Goal: Book appointment/travel/reservation: Book appointment/travel/reservation

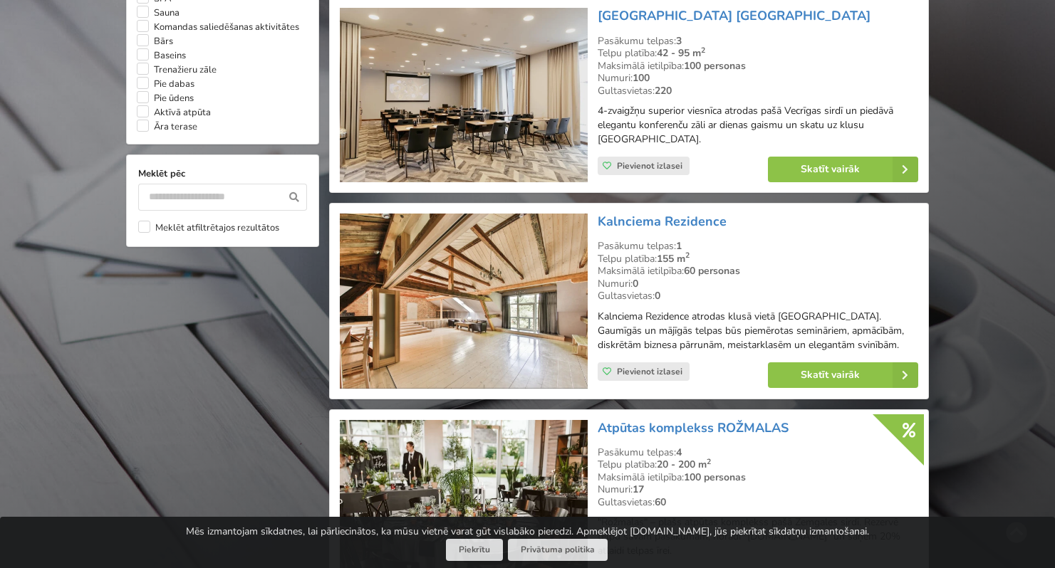
scroll to position [1265, 0]
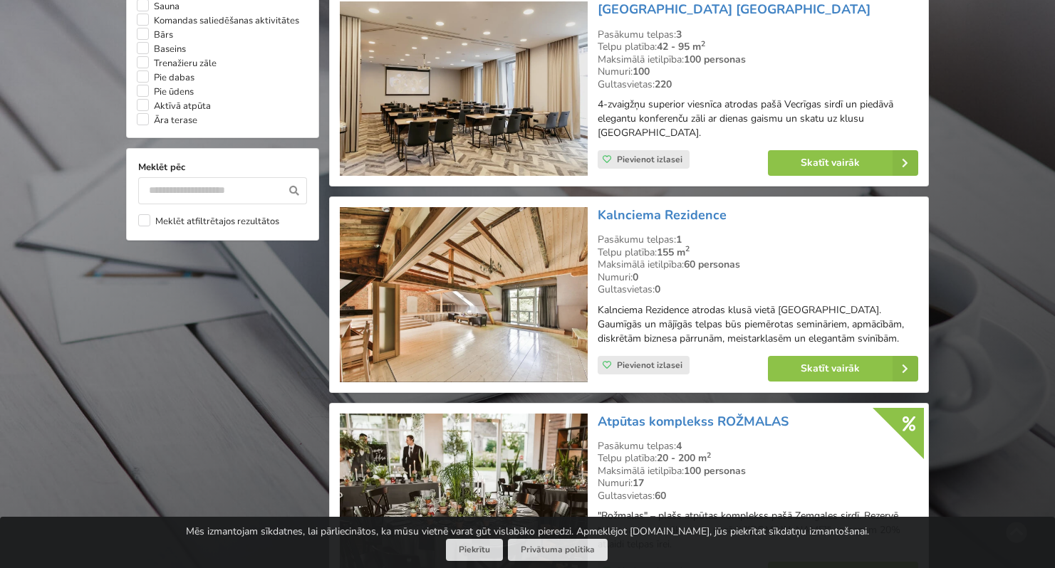
click at [491, 293] on img at bounding box center [463, 294] width 247 height 175
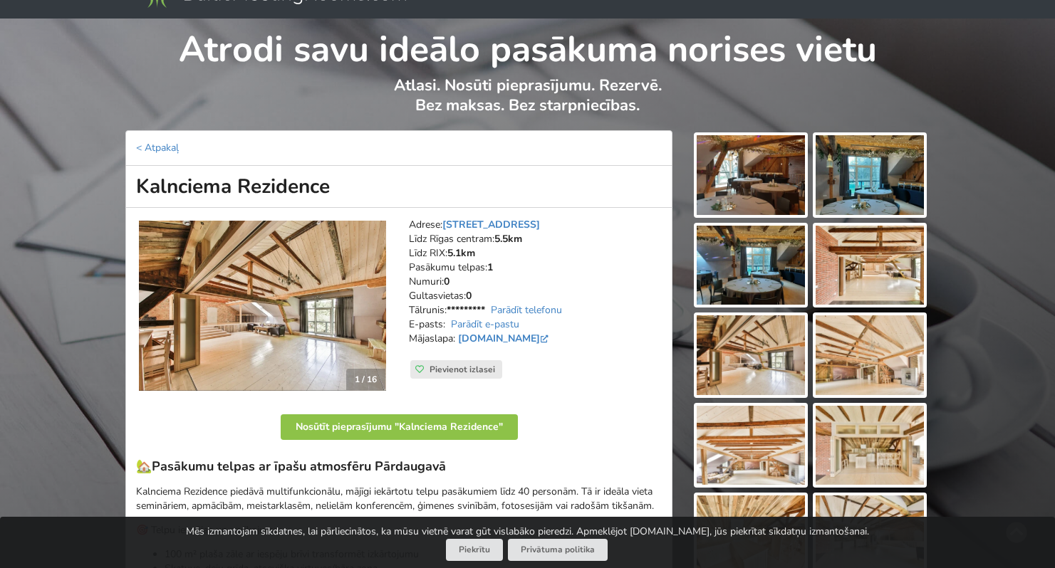
scroll to position [36, 0]
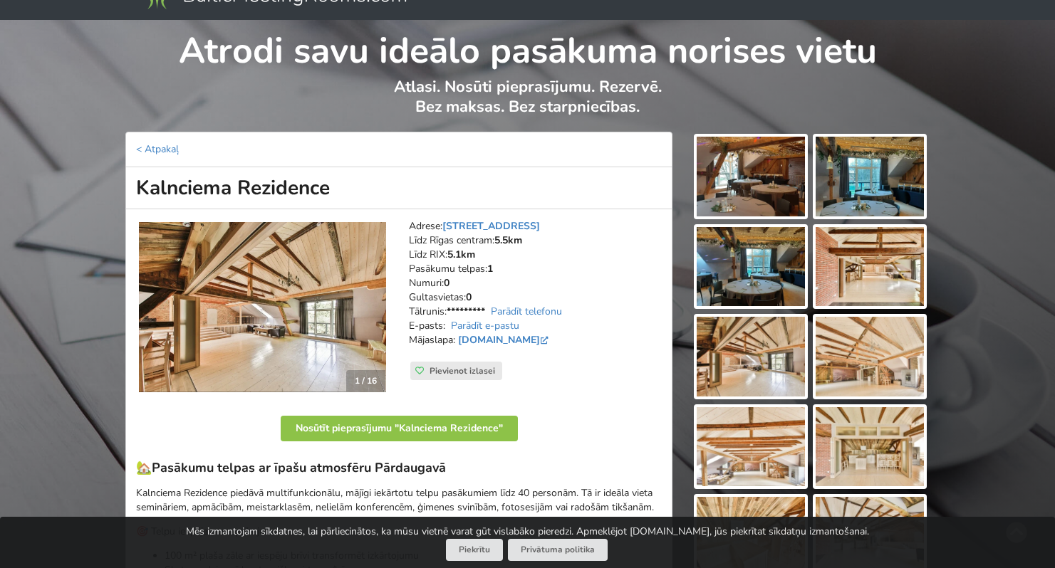
click at [751, 160] on img at bounding box center [751, 177] width 108 height 80
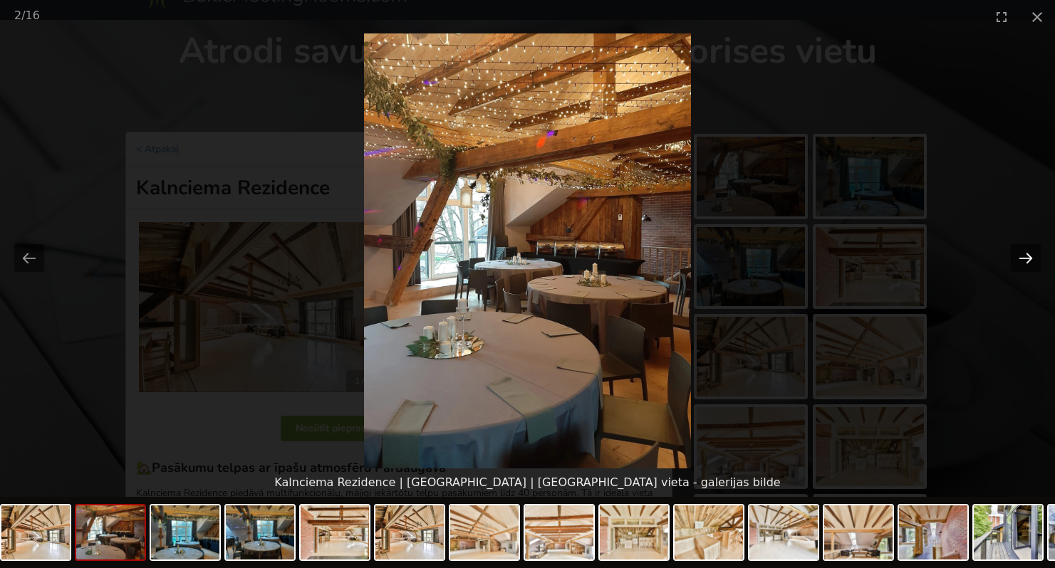
click at [1026, 262] on button "Next slide" at bounding box center [1026, 258] width 30 height 28
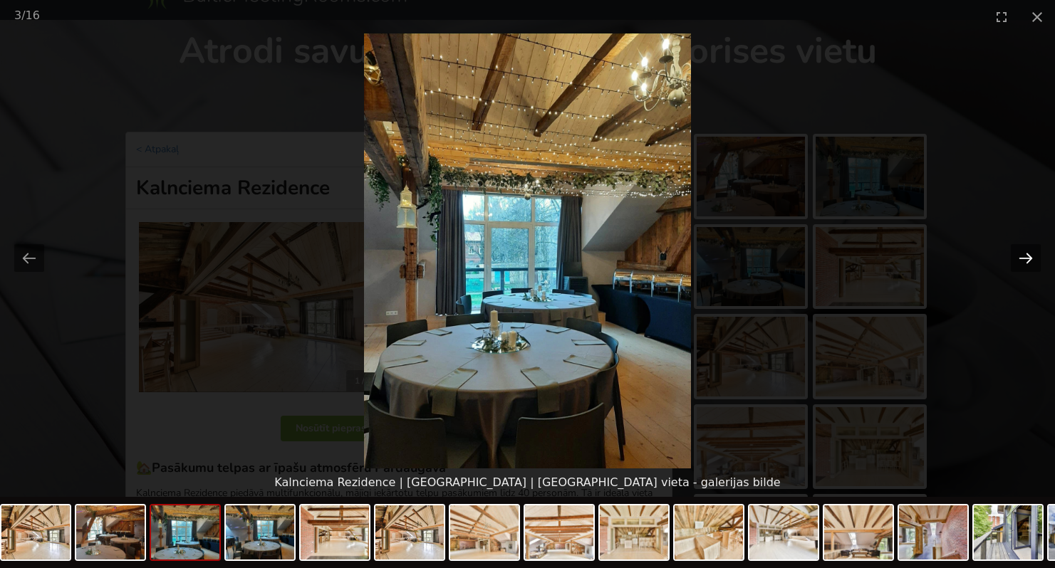
click at [1026, 262] on button "Next slide" at bounding box center [1026, 258] width 30 height 28
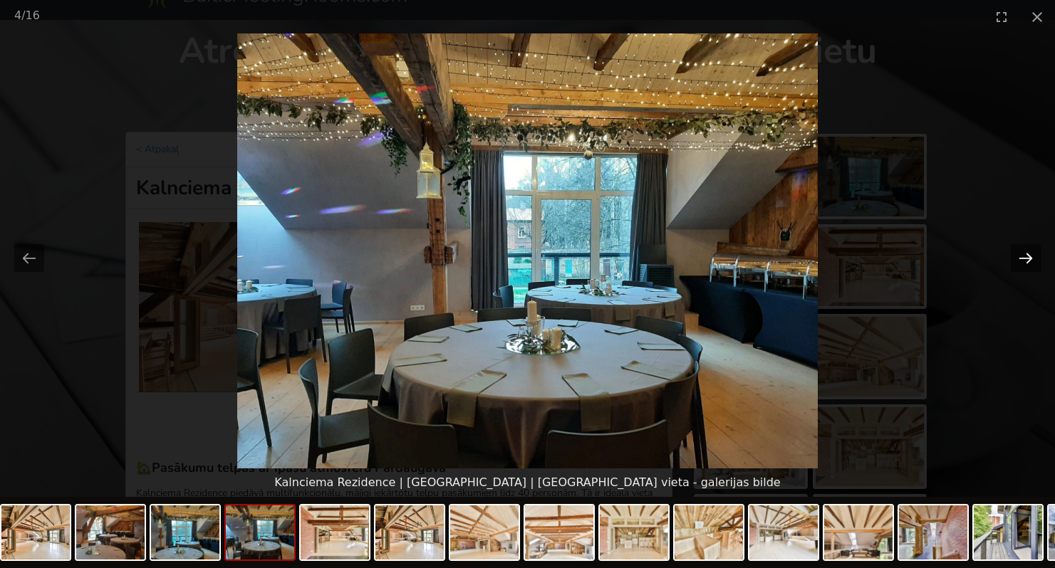
click at [1026, 262] on button "Next slide" at bounding box center [1026, 258] width 30 height 28
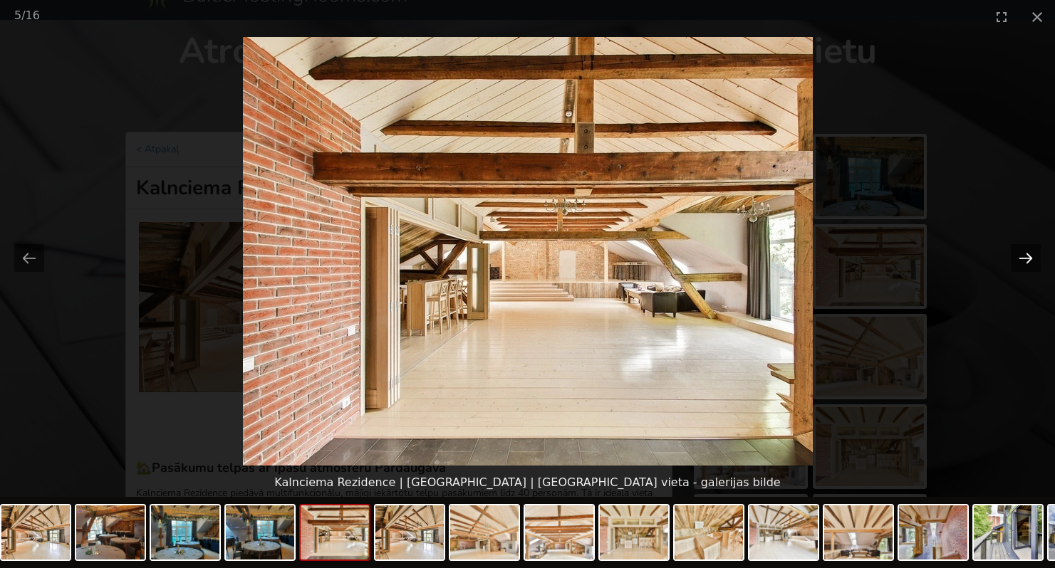
click at [1026, 262] on button "Next slide" at bounding box center [1026, 258] width 30 height 28
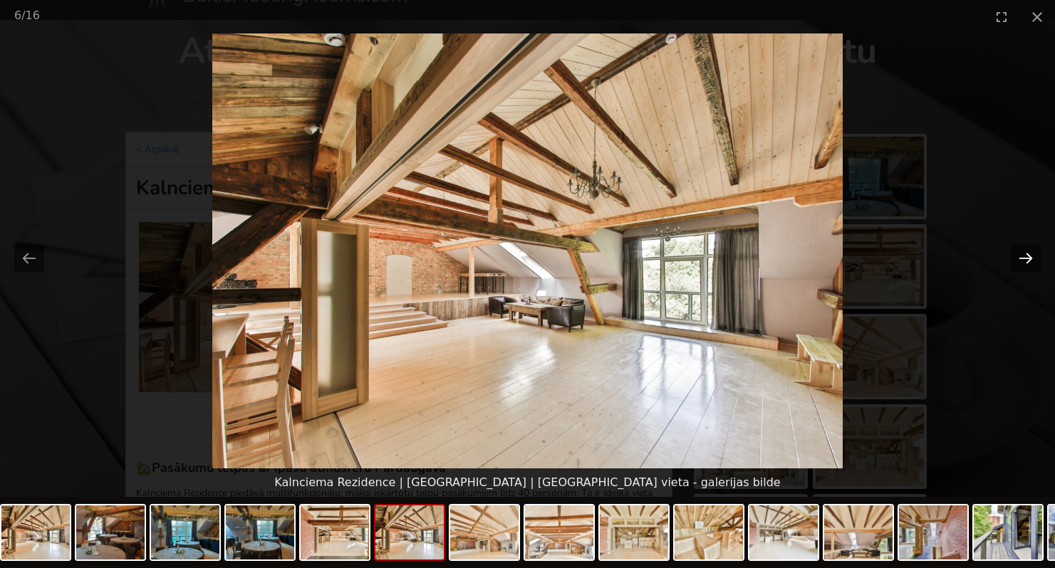
click at [1026, 262] on button "Next slide" at bounding box center [1026, 258] width 30 height 28
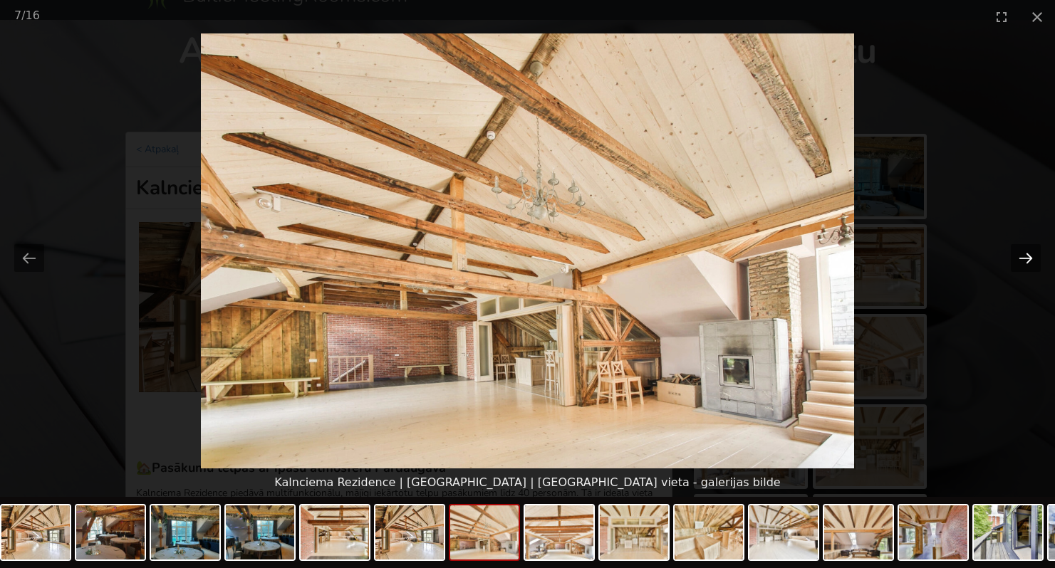
click at [1026, 262] on button "Next slide" at bounding box center [1026, 258] width 30 height 28
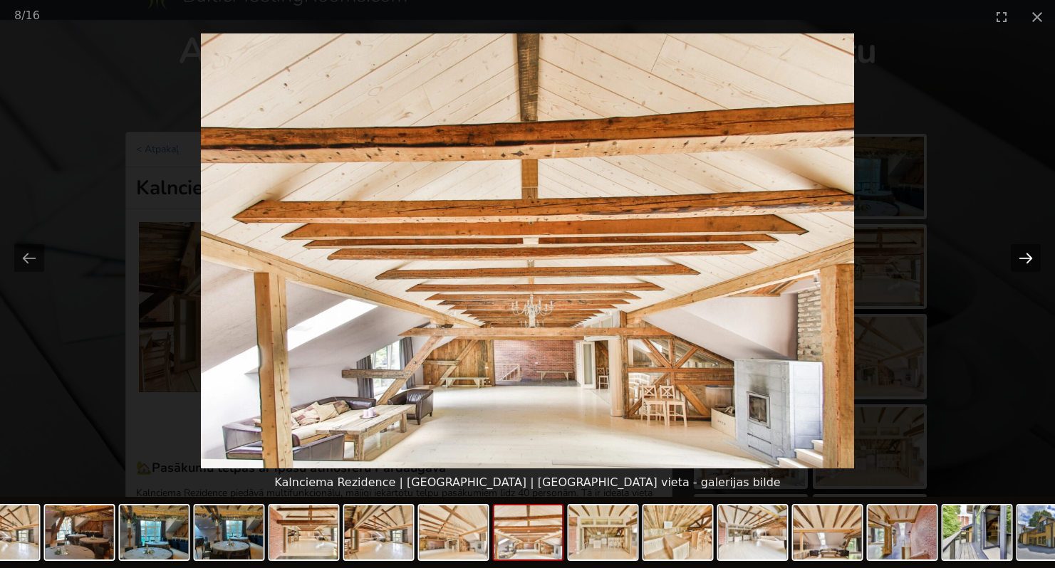
click at [1026, 262] on button "Next slide" at bounding box center [1026, 258] width 30 height 28
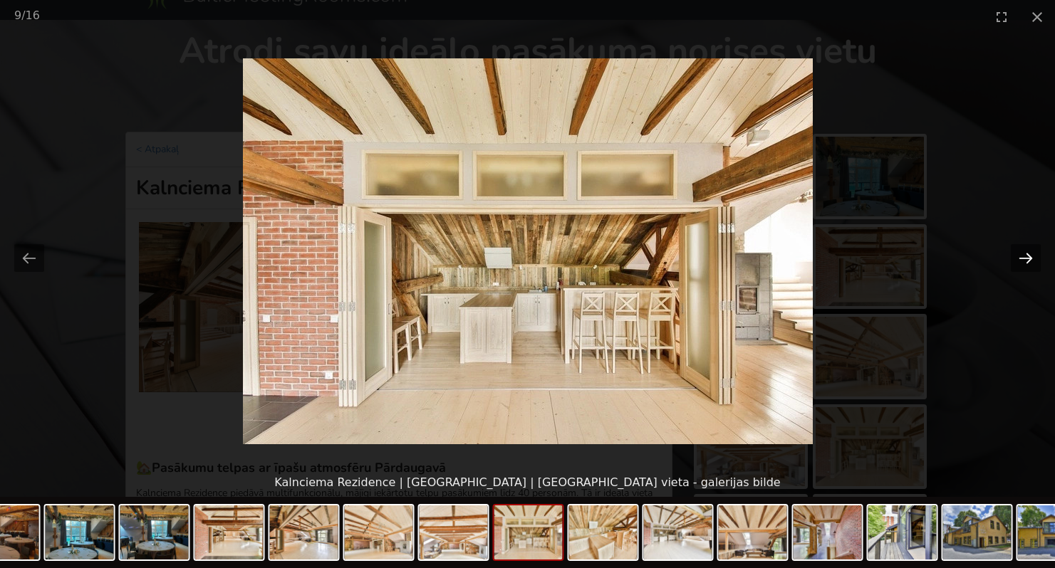
click at [1026, 262] on button "Next slide" at bounding box center [1026, 258] width 30 height 28
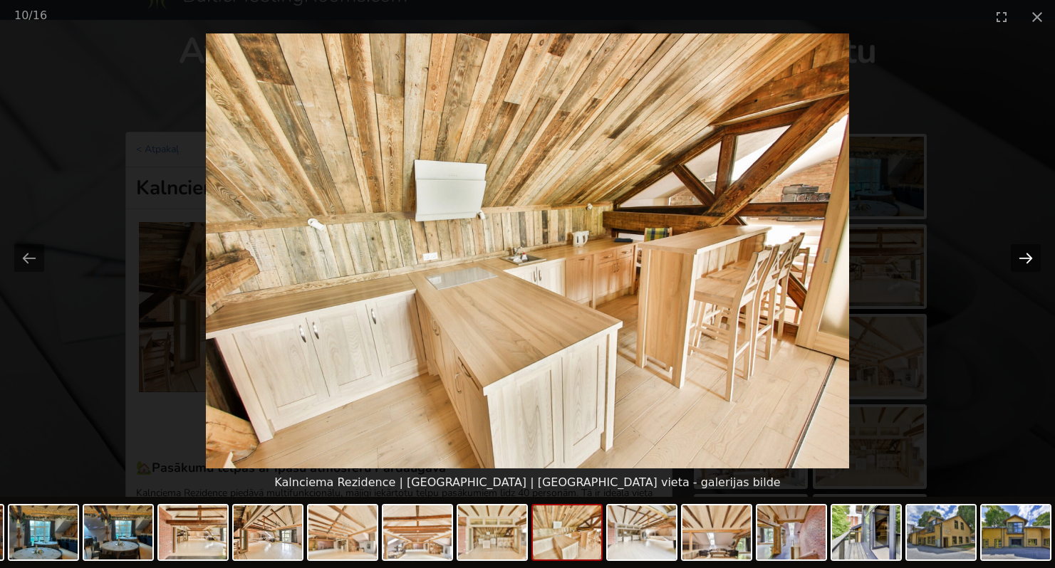
click at [1026, 262] on button "Next slide" at bounding box center [1026, 258] width 30 height 28
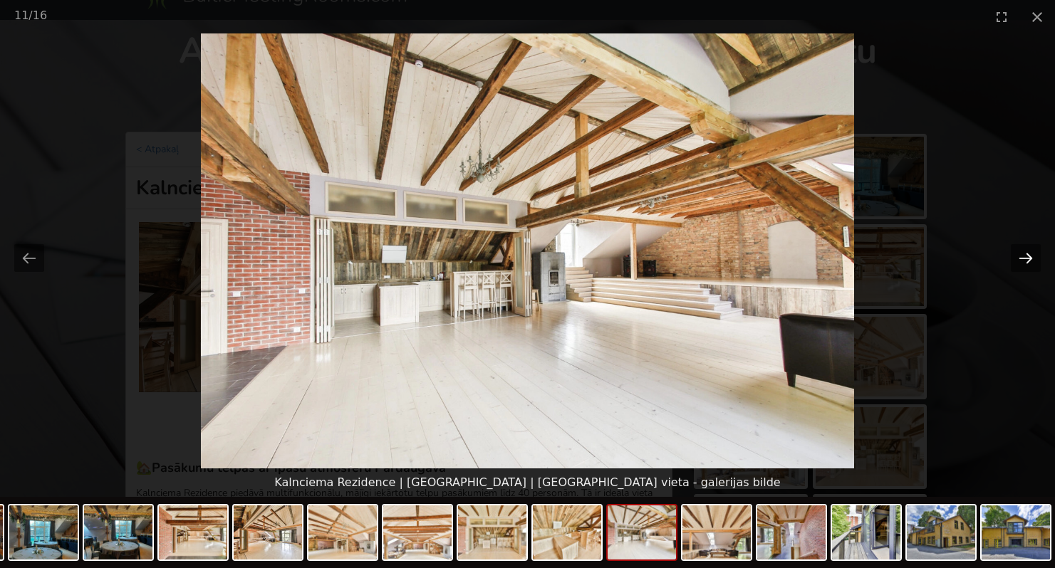
click at [1026, 262] on button "Next slide" at bounding box center [1026, 258] width 30 height 28
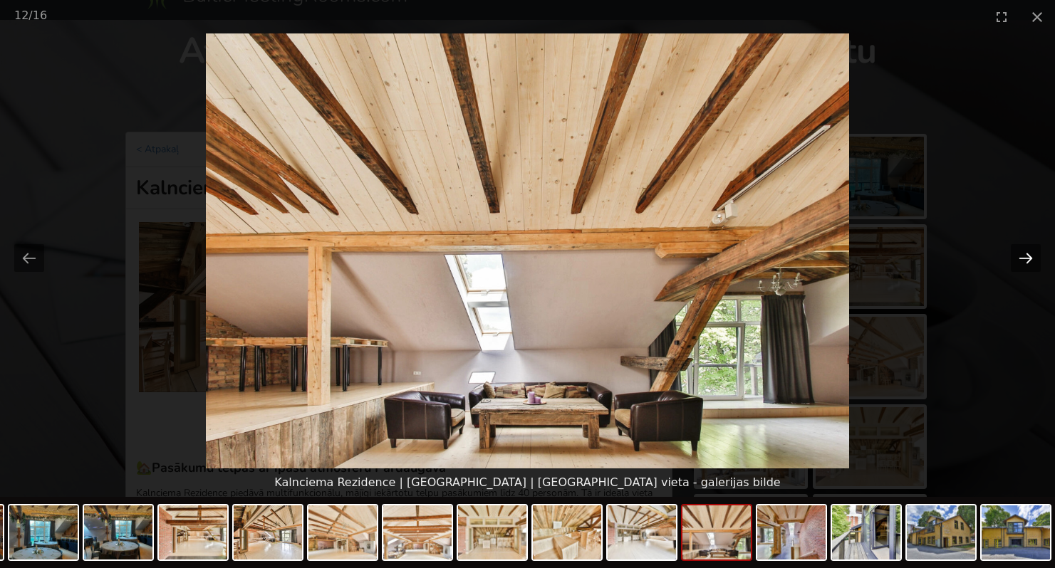
click at [1026, 262] on button "Next slide" at bounding box center [1026, 258] width 30 height 28
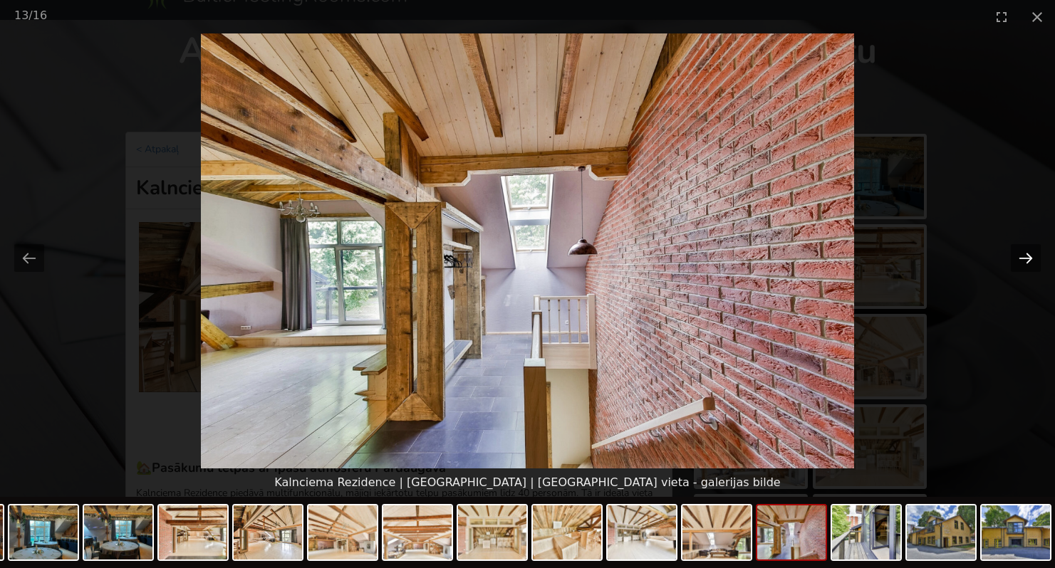
click at [1026, 263] on button "Next slide" at bounding box center [1026, 258] width 30 height 28
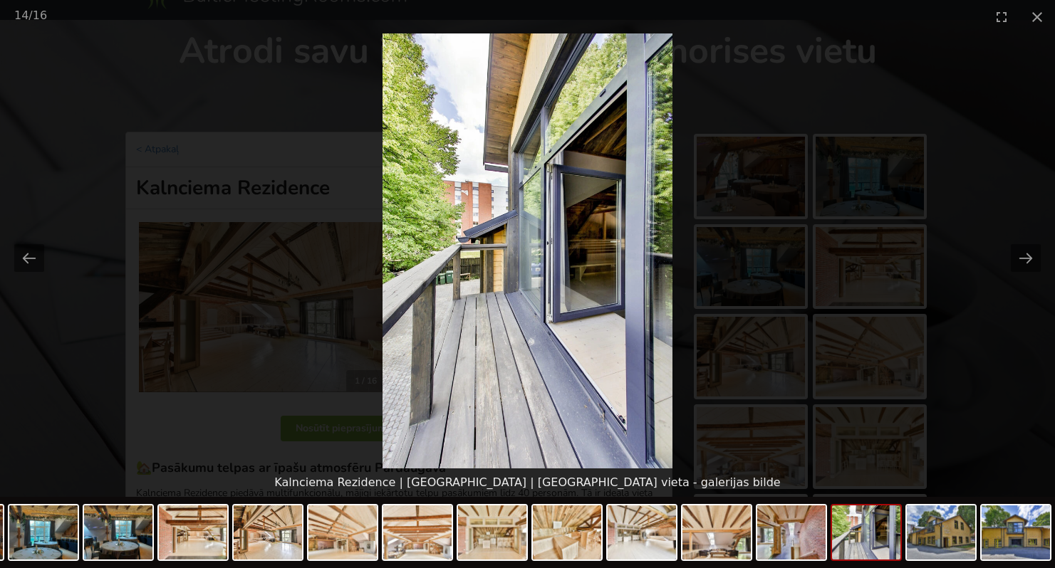
scroll to position [0, 0]
click at [994, 143] on picture at bounding box center [527, 250] width 1055 height 435
click at [1038, 20] on button "Close gallery" at bounding box center [1037, 16] width 36 height 33
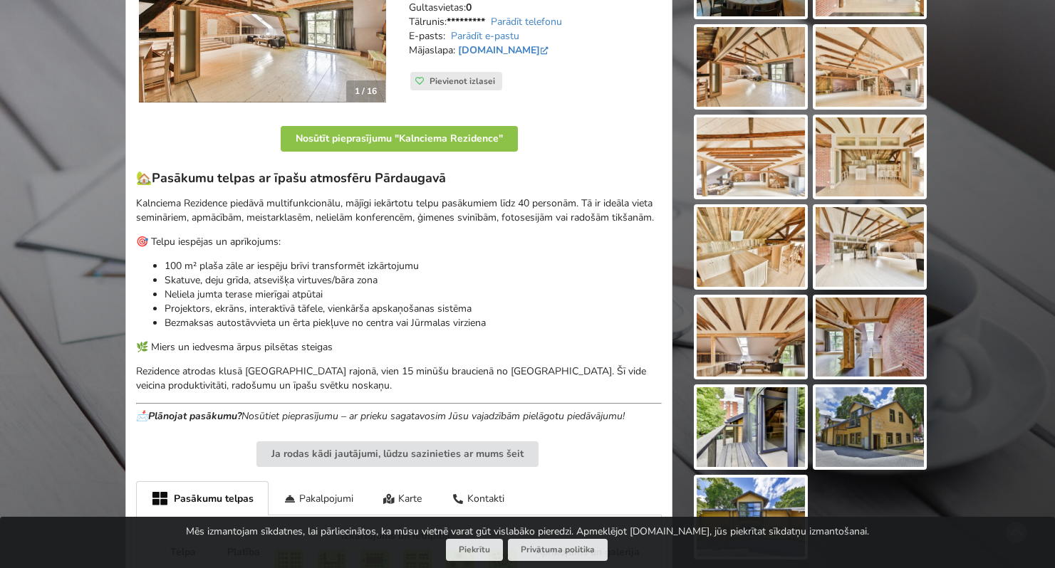
scroll to position [323, 0]
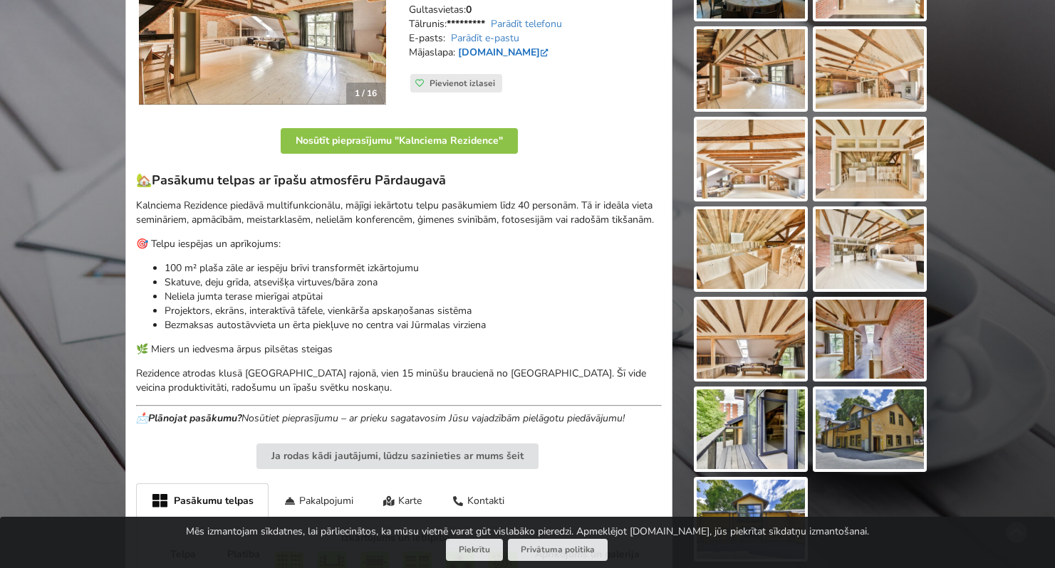
click at [539, 56] on link "www.kalnciemarezidence.lv" at bounding box center [504, 53] width 93 height 14
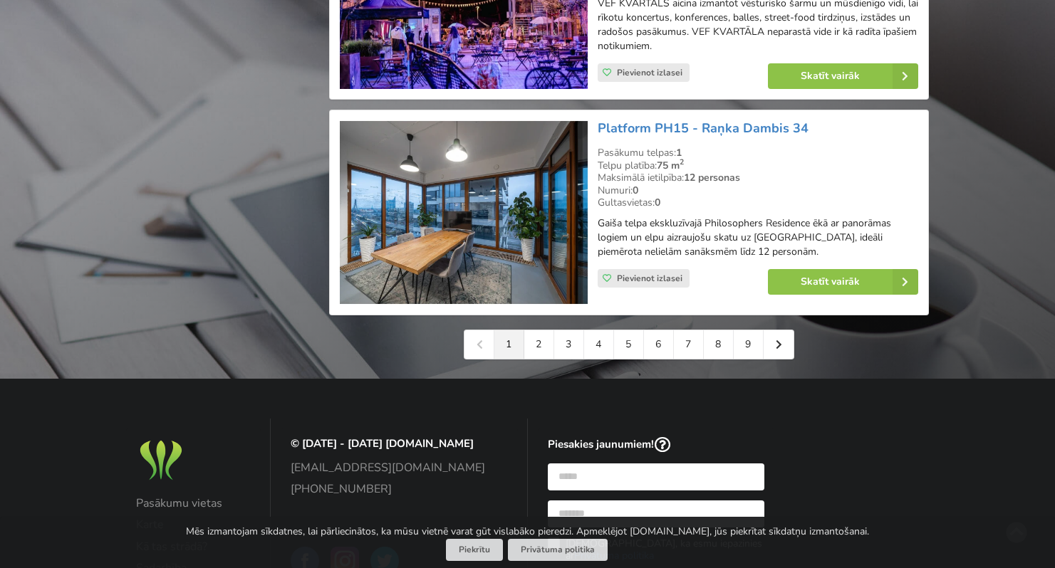
scroll to position [3261, 0]
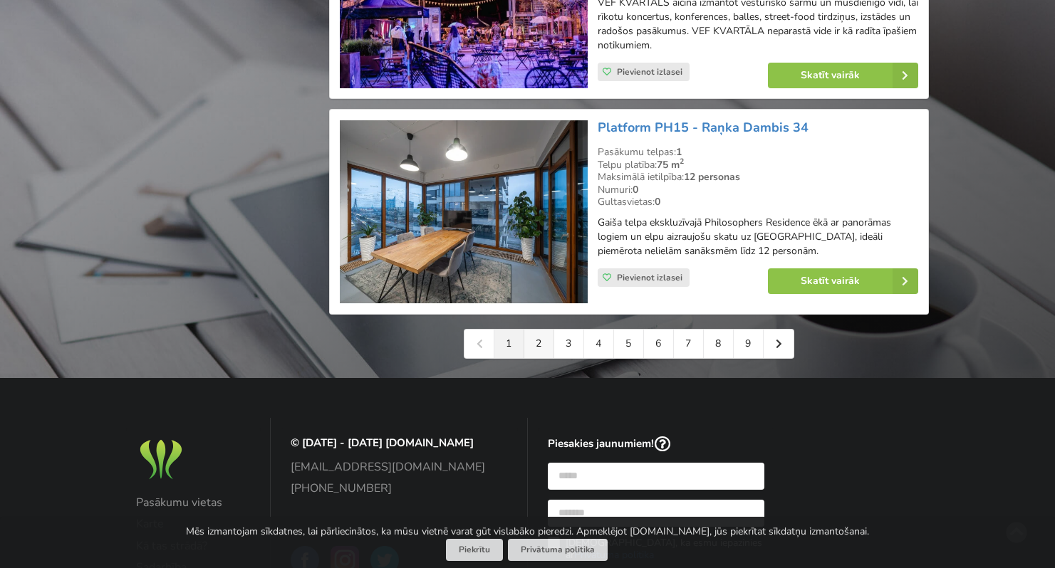
click at [534, 355] on link "2" at bounding box center [539, 344] width 30 height 28
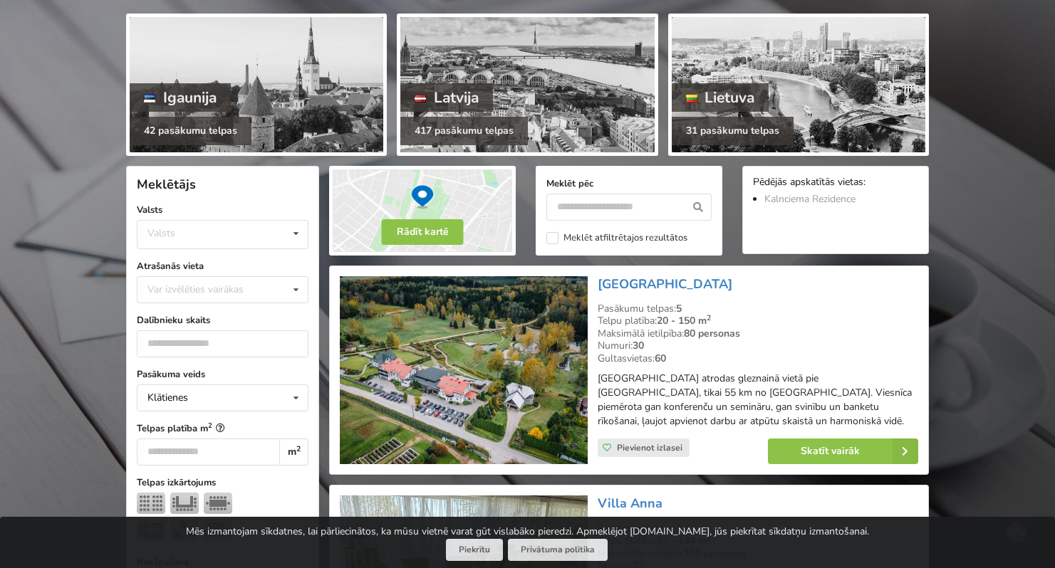
scroll to position [172, 0]
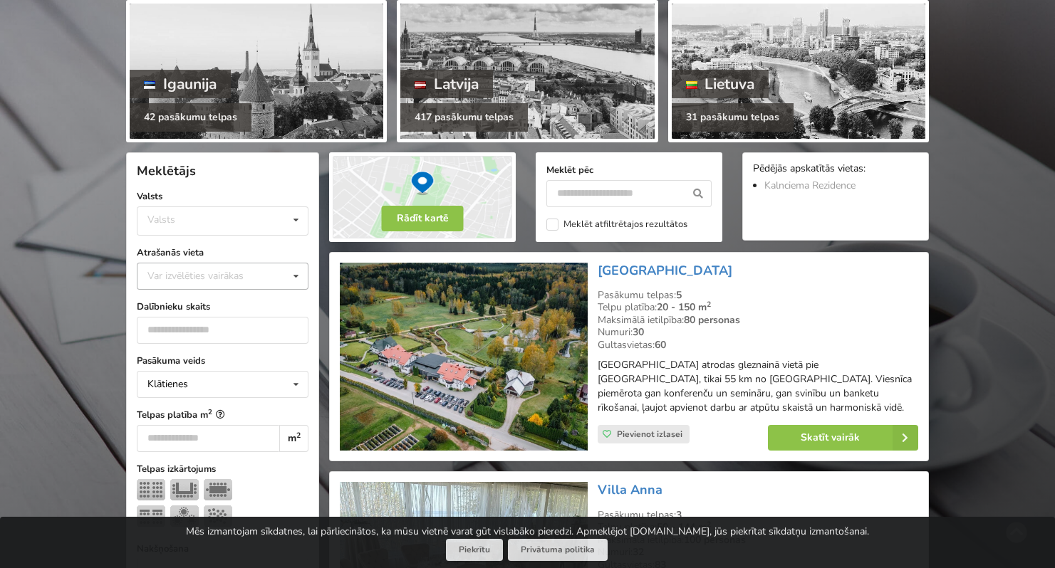
click at [293, 275] on icon at bounding box center [296, 277] width 21 height 26
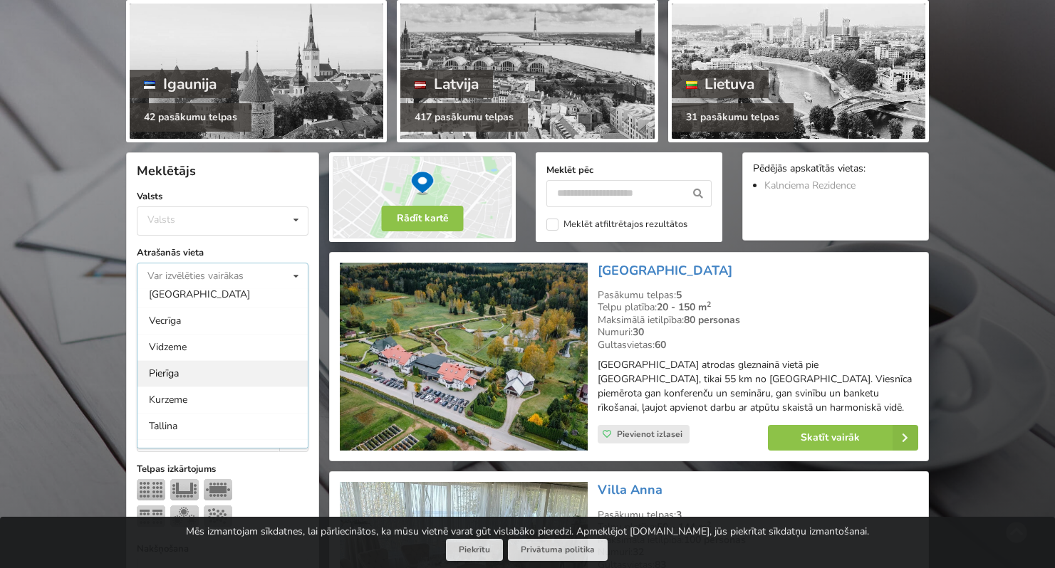
scroll to position [155, 0]
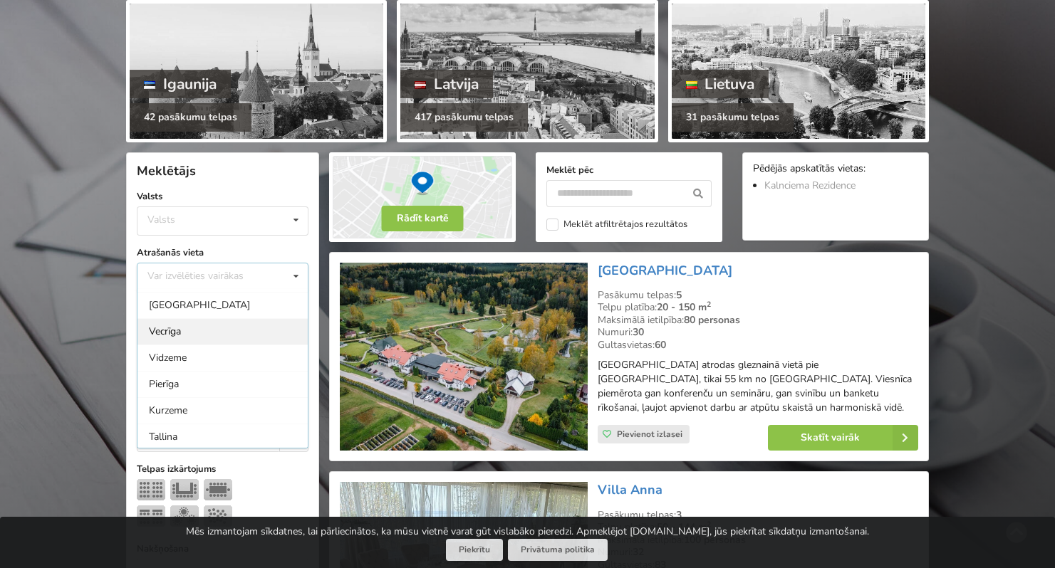
click at [198, 328] on div "Vecrīga" at bounding box center [222, 331] width 170 height 26
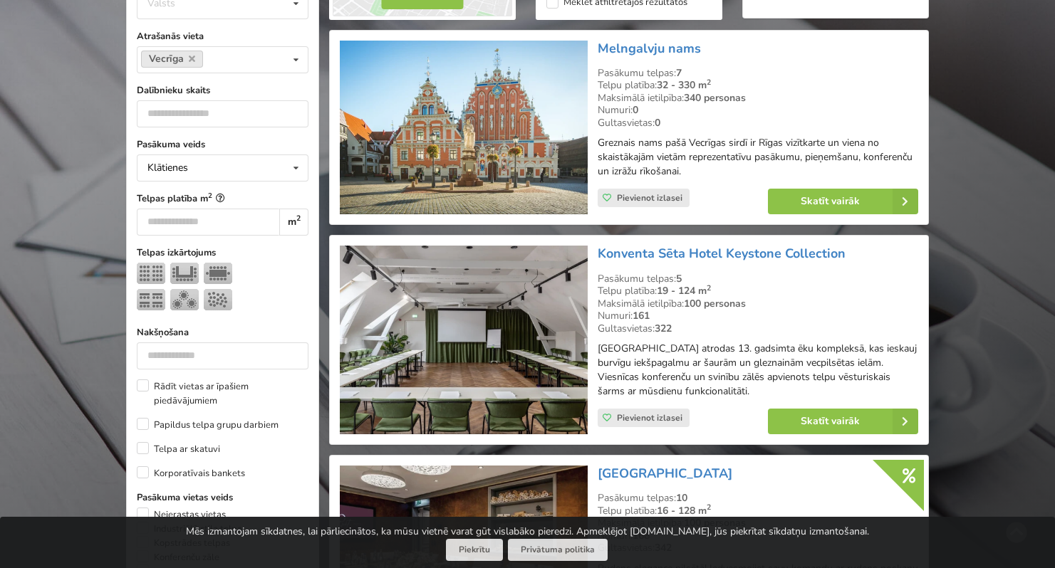
scroll to position [379, 0]
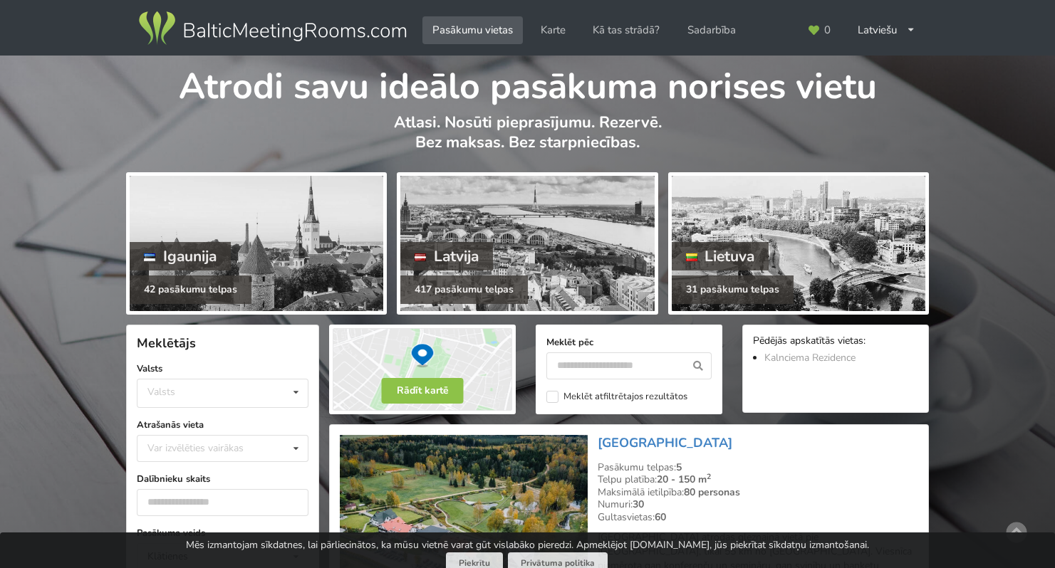
scroll to position [379, 0]
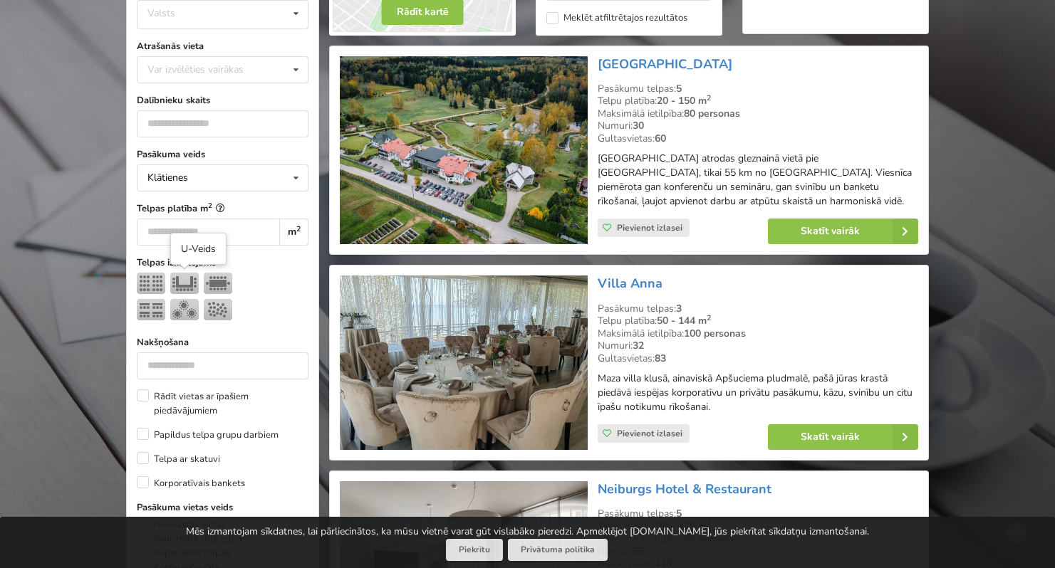
click at [177, 280] on img at bounding box center [184, 283] width 28 height 21
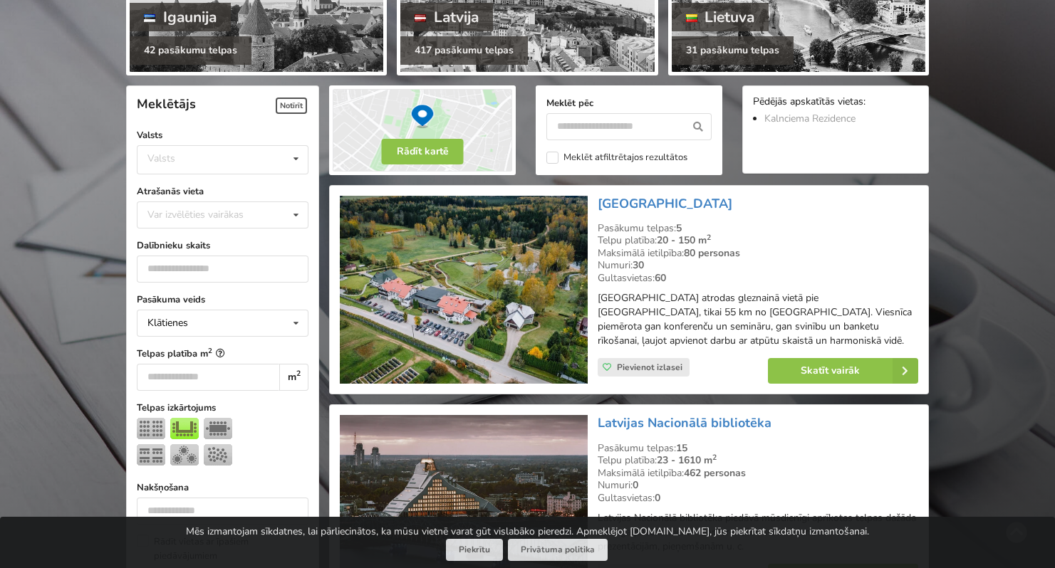
scroll to position [262, 0]
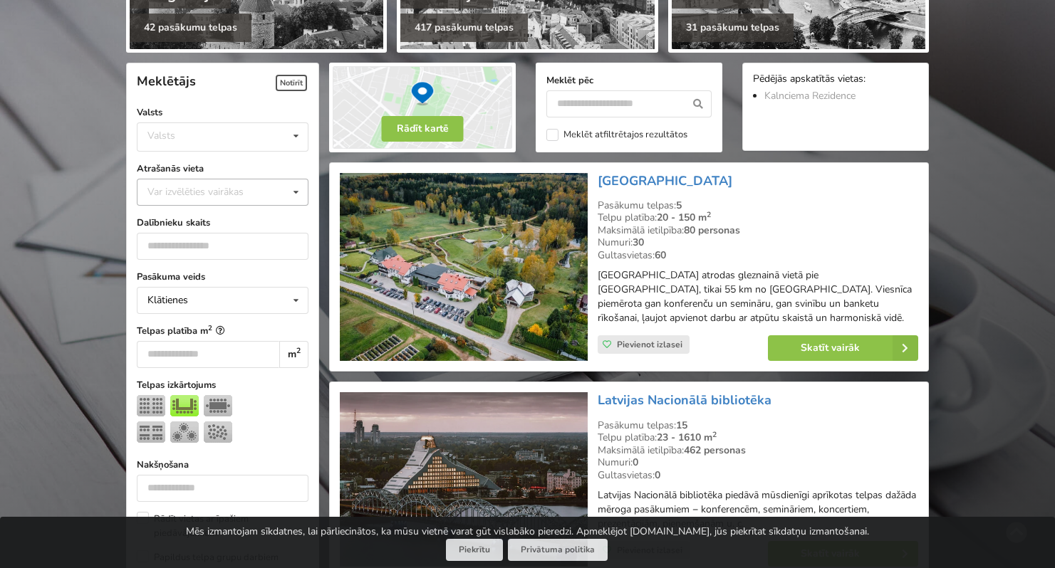
click at [301, 198] on icon at bounding box center [296, 192] width 21 height 26
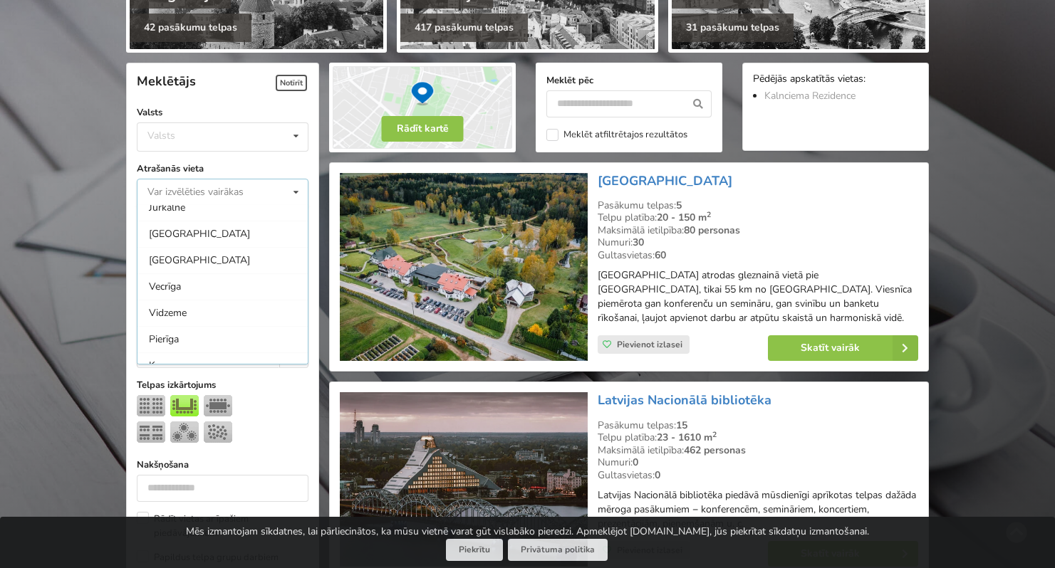
scroll to position [125, 0]
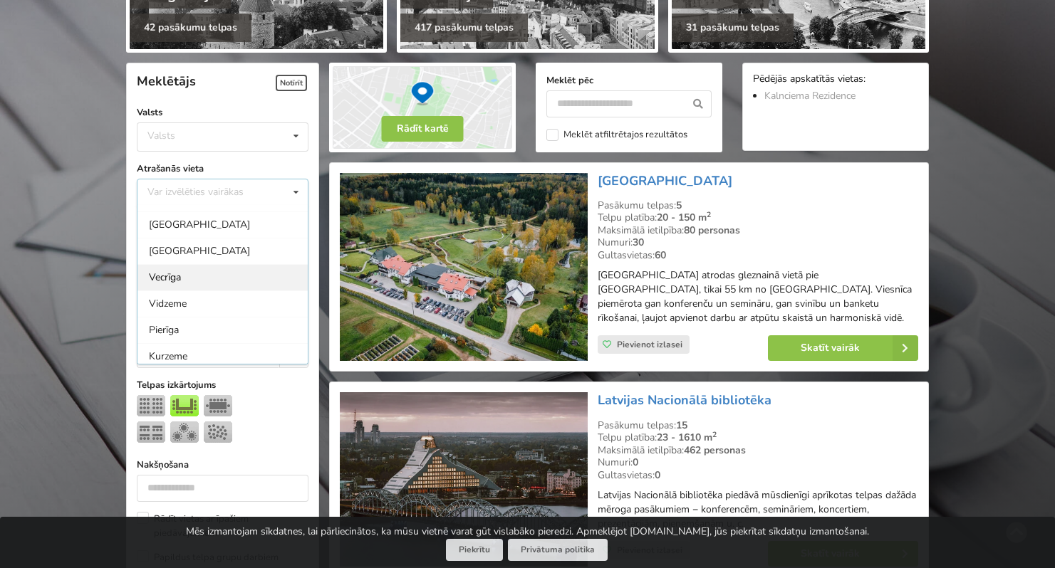
click at [189, 274] on div "Vecrīga" at bounding box center [222, 277] width 170 height 26
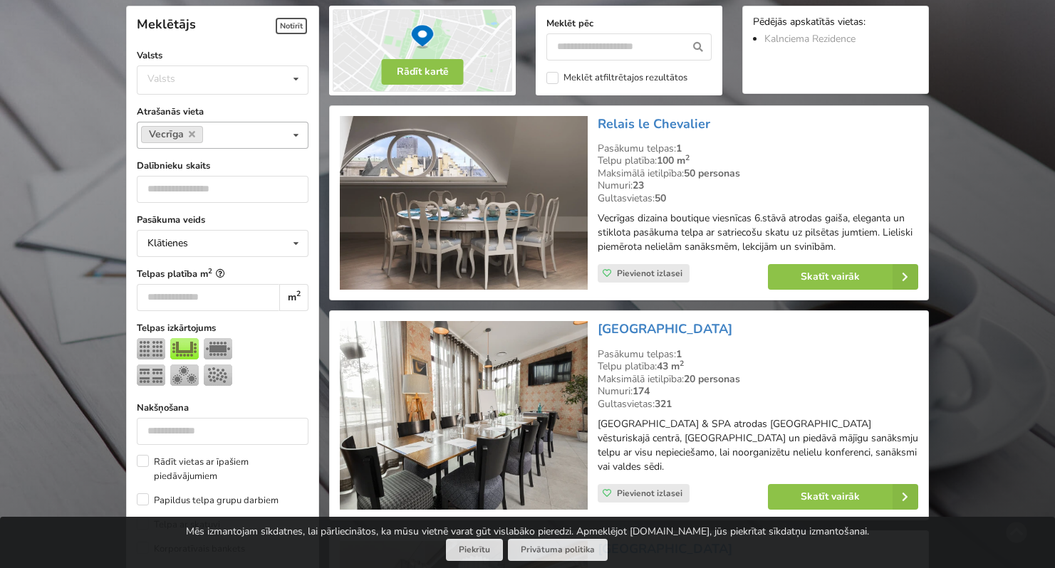
scroll to position [319, 0]
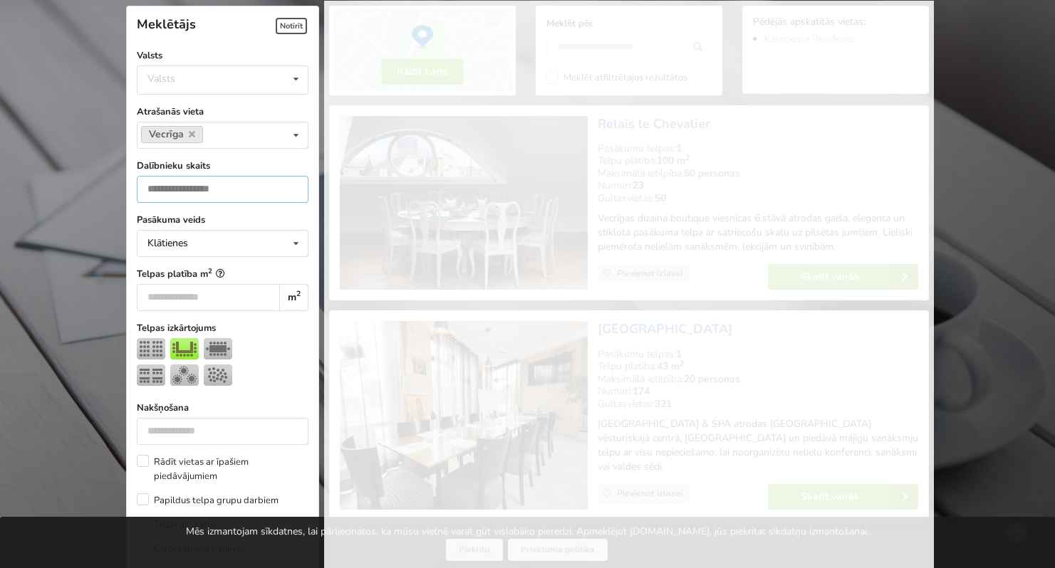
click at [291, 186] on input "*" at bounding box center [223, 189] width 172 height 27
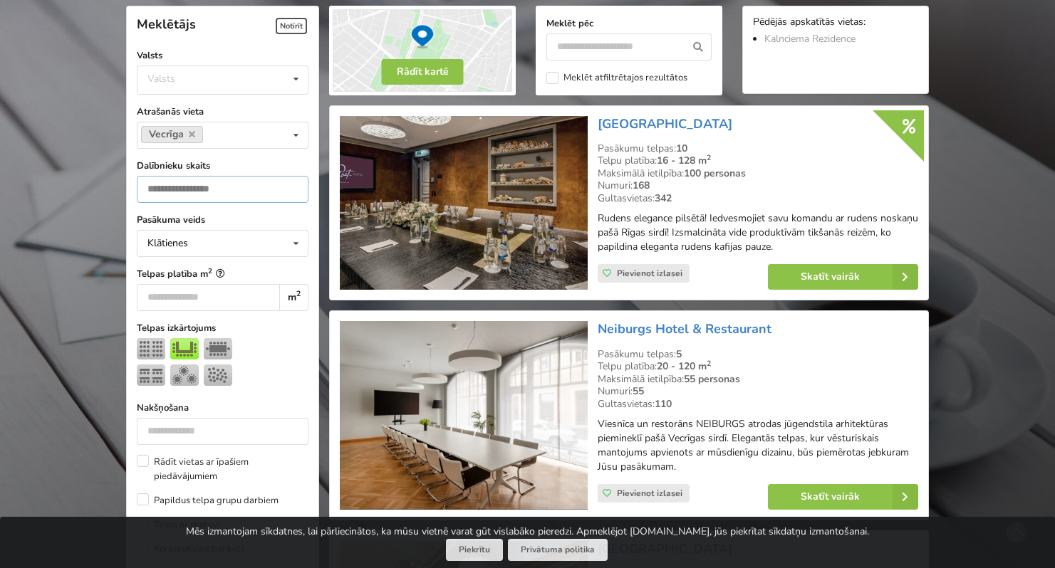
click at [292, 193] on input "*" at bounding box center [223, 189] width 172 height 27
click at [292, 189] on input "*" at bounding box center [223, 189] width 172 height 27
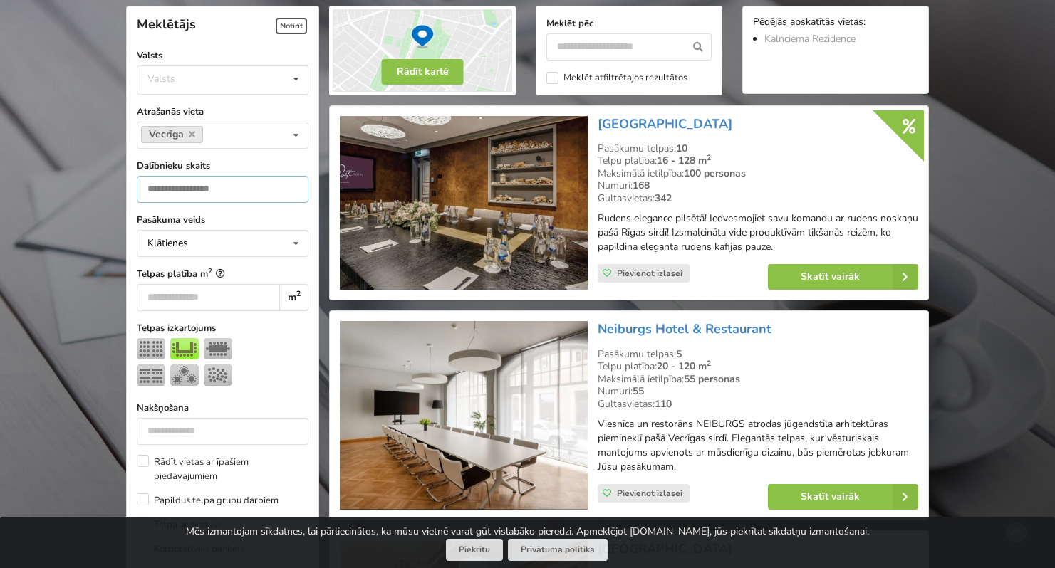
click at [292, 189] on input "*" at bounding box center [223, 189] width 172 height 27
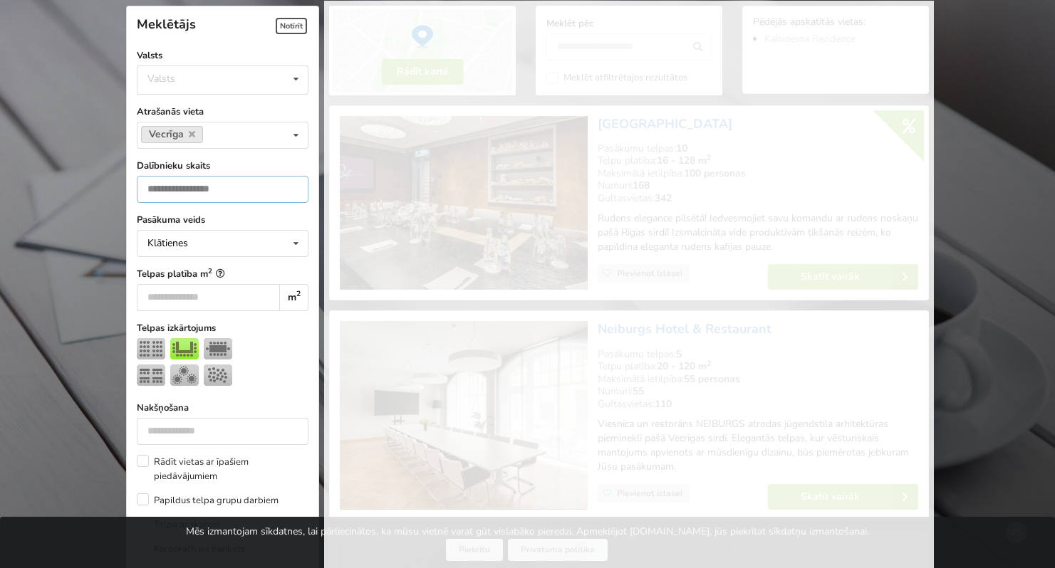
click at [293, 183] on input "*" at bounding box center [223, 189] width 172 height 27
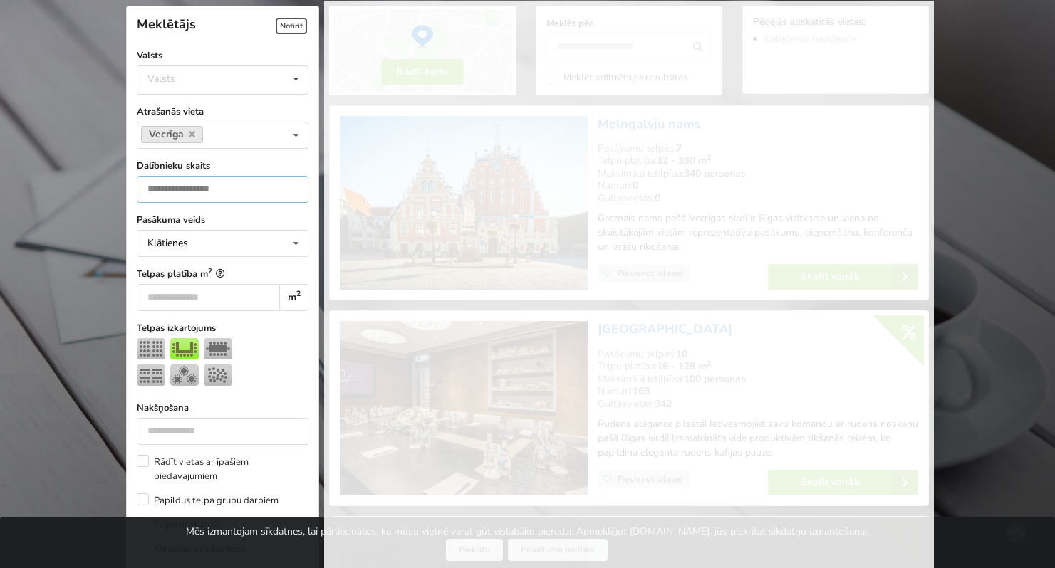
click at [293, 183] on input "*" at bounding box center [223, 189] width 172 height 27
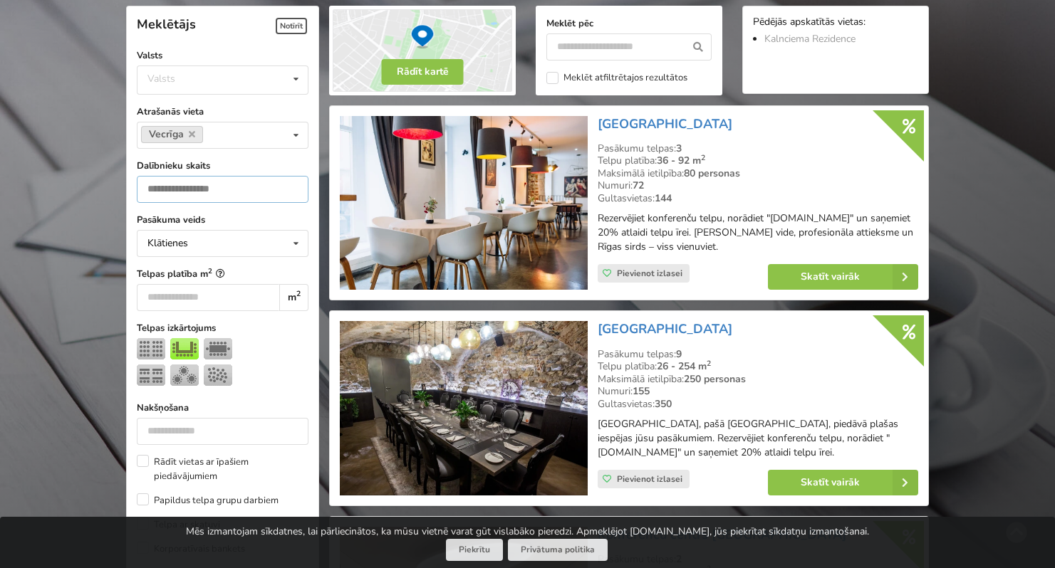
click at [293, 183] on input "*" at bounding box center [223, 189] width 172 height 27
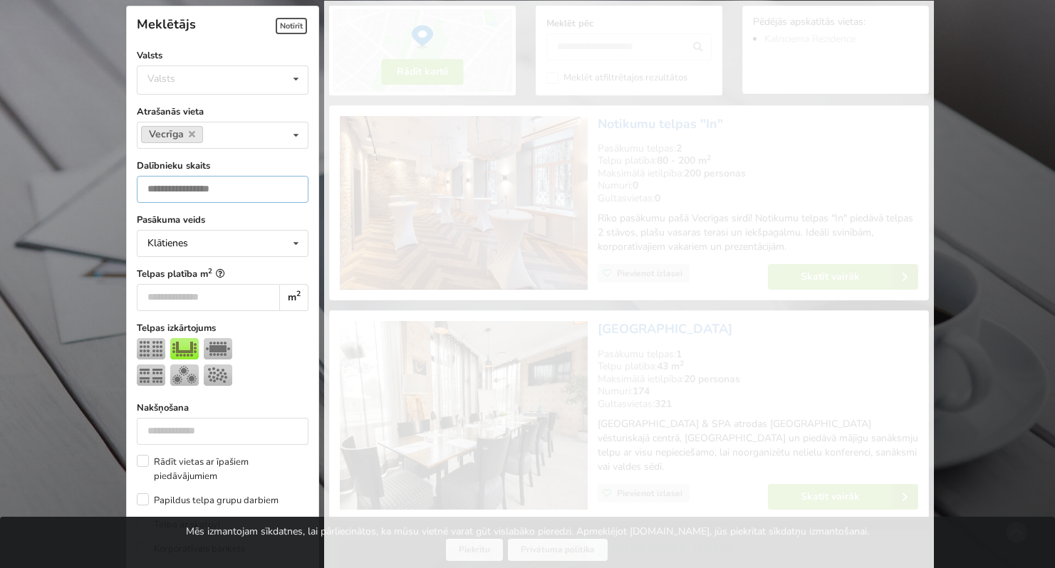
click at [293, 183] on input "*" at bounding box center [223, 189] width 172 height 27
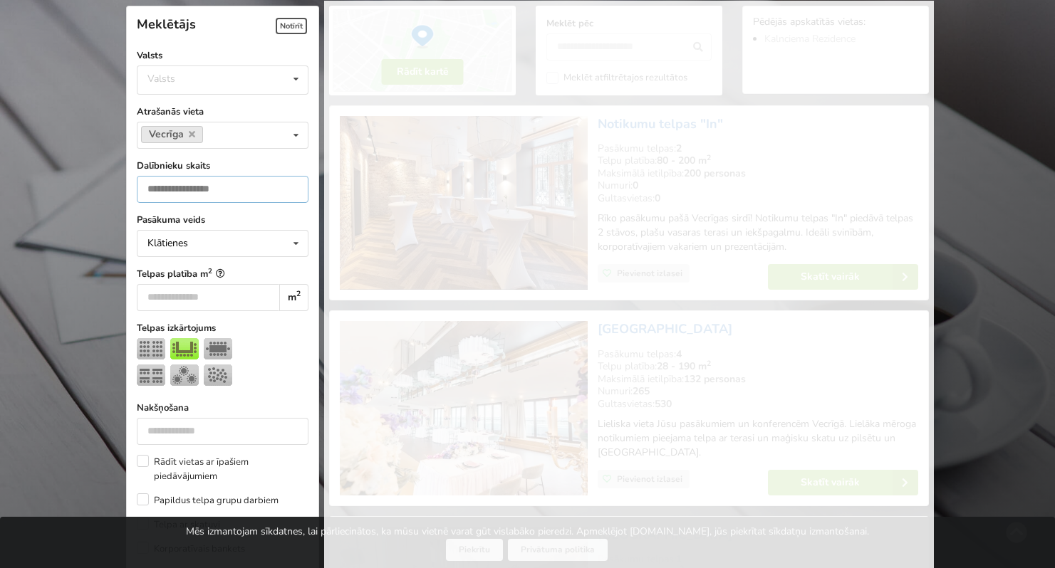
click at [293, 183] on input "*" at bounding box center [223, 189] width 172 height 27
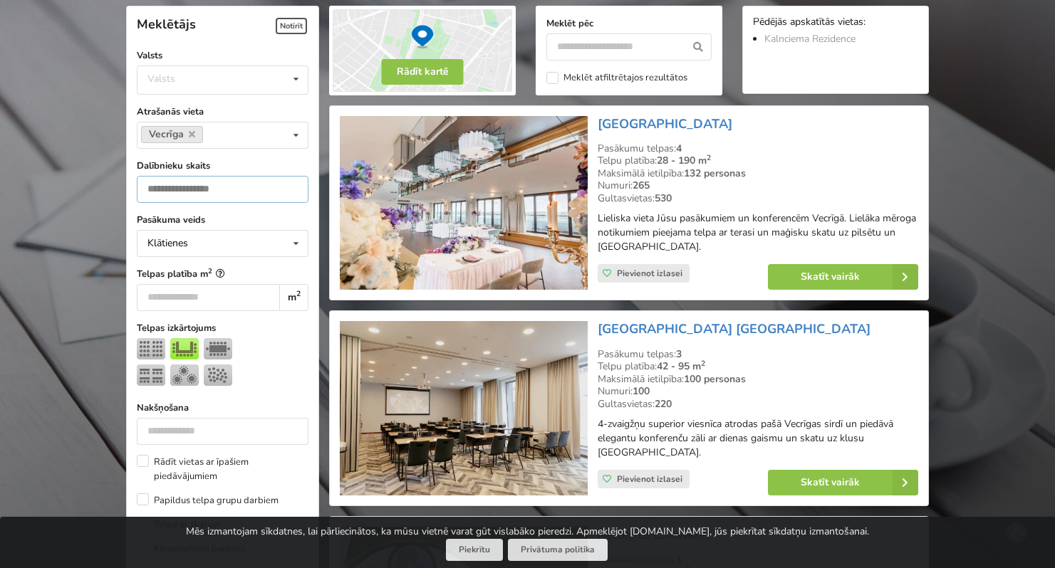
click at [293, 183] on input "*" at bounding box center [223, 189] width 172 height 27
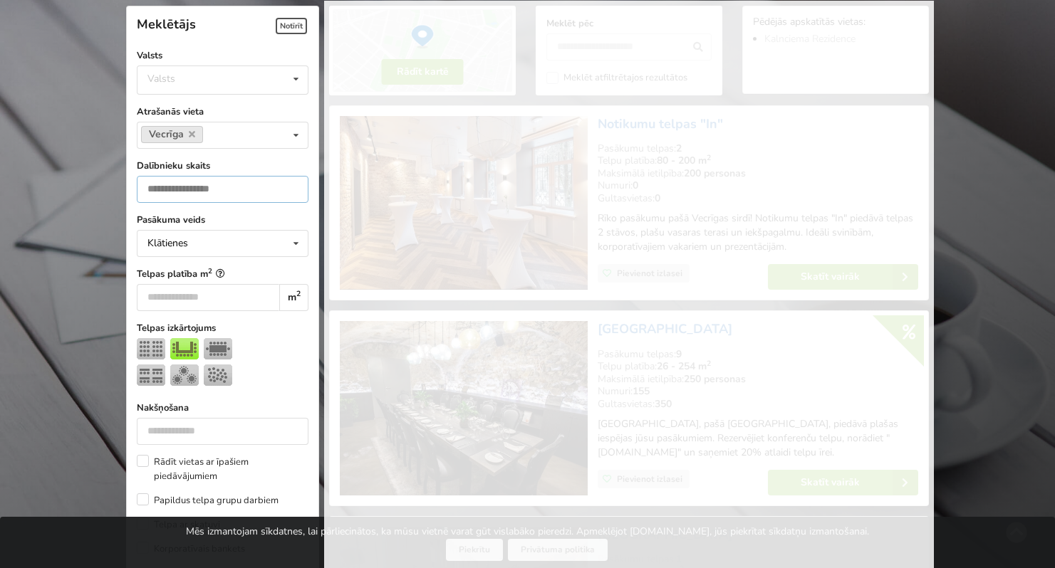
click at [293, 183] on input "**" at bounding box center [223, 189] width 172 height 27
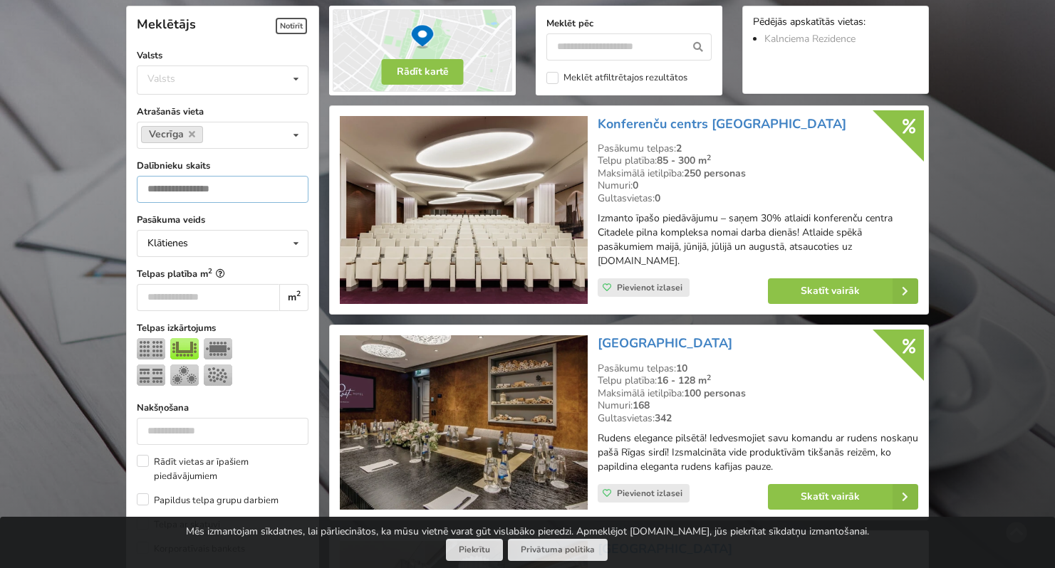
click at [293, 183] on input "**" at bounding box center [223, 189] width 172 height 27
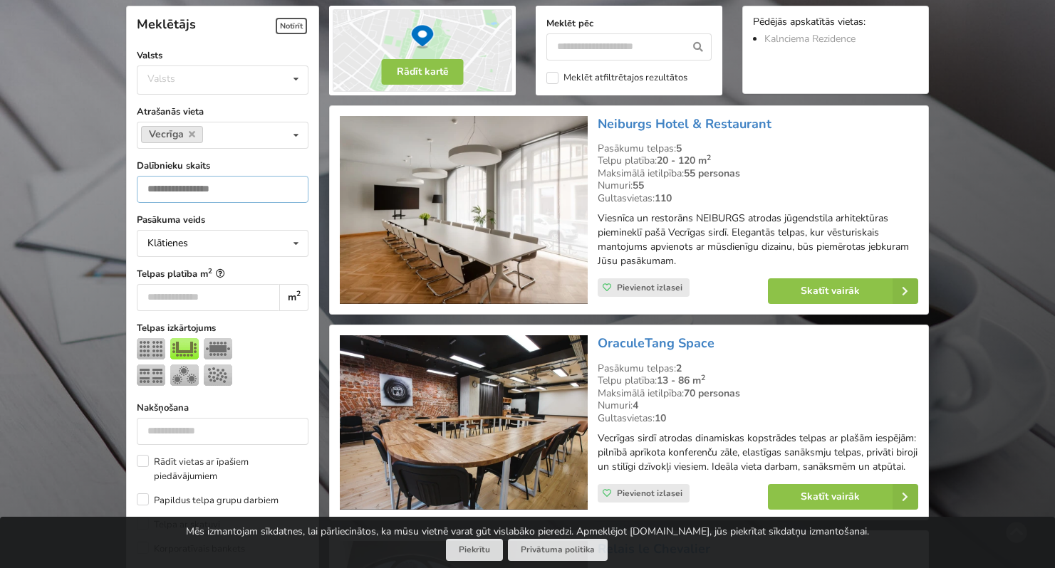
click at [293, 183] on input "**" at bounding box center [223, 189] width 172 height 27
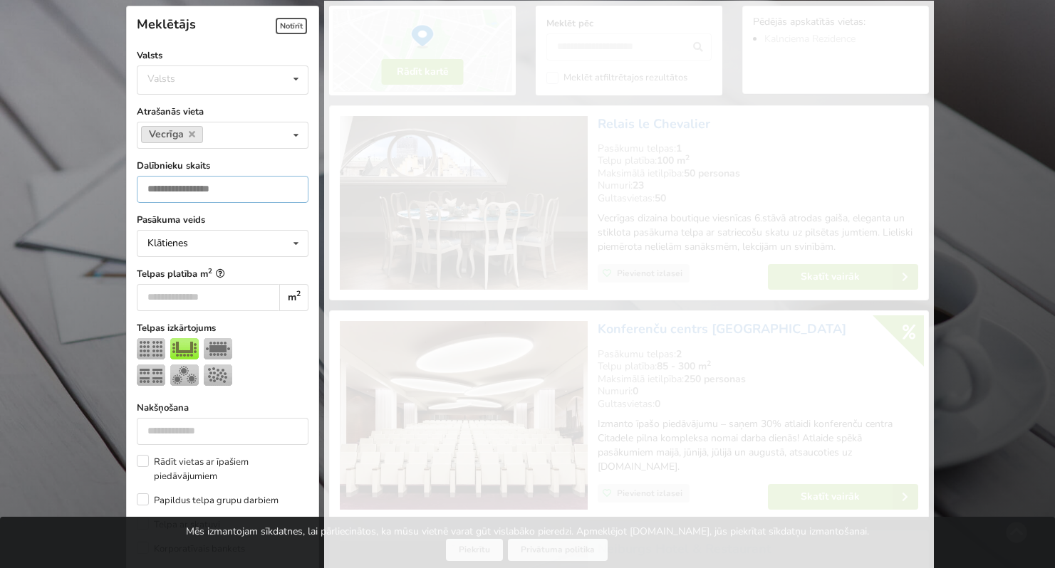
click at [293, 183] on input "**" at bounding box center [223, 189] width 172 height 27
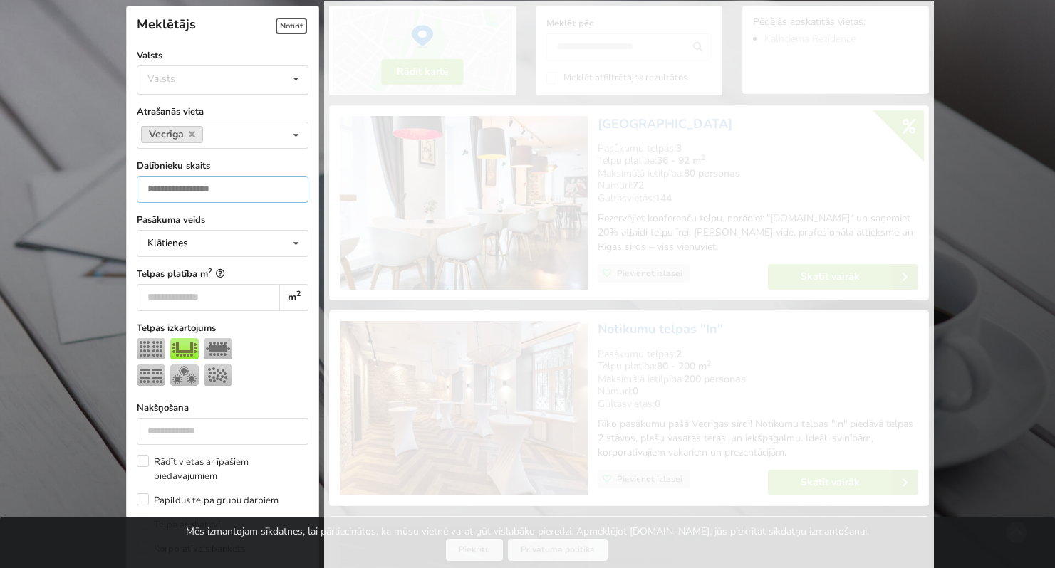
click at [293, 183] on input "**" at bounding box center [223, 189] width 172 height 27
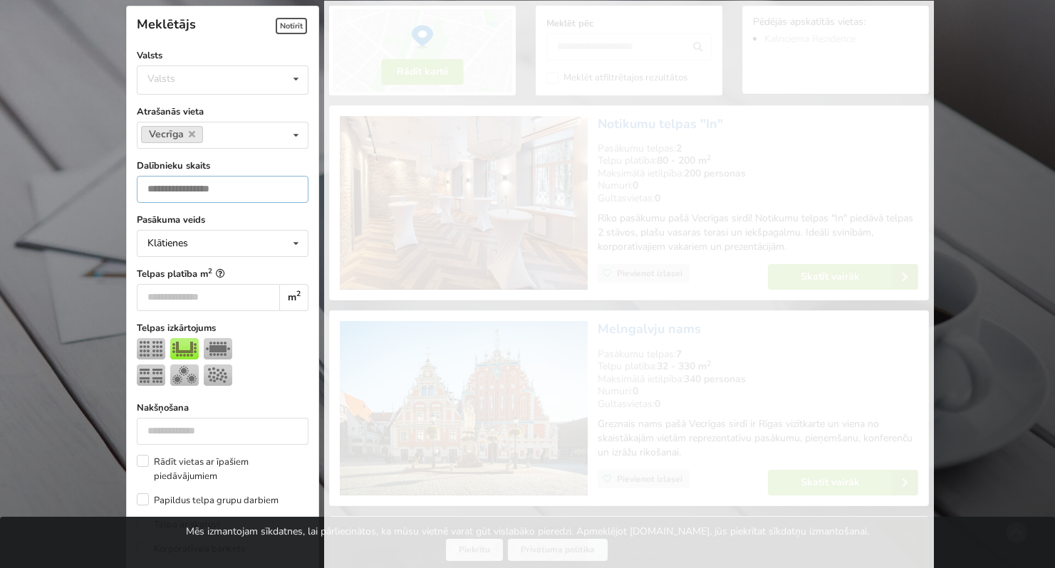
click at [293, 183] on input "**" at bounding box center [223, 189] width 172 height 27
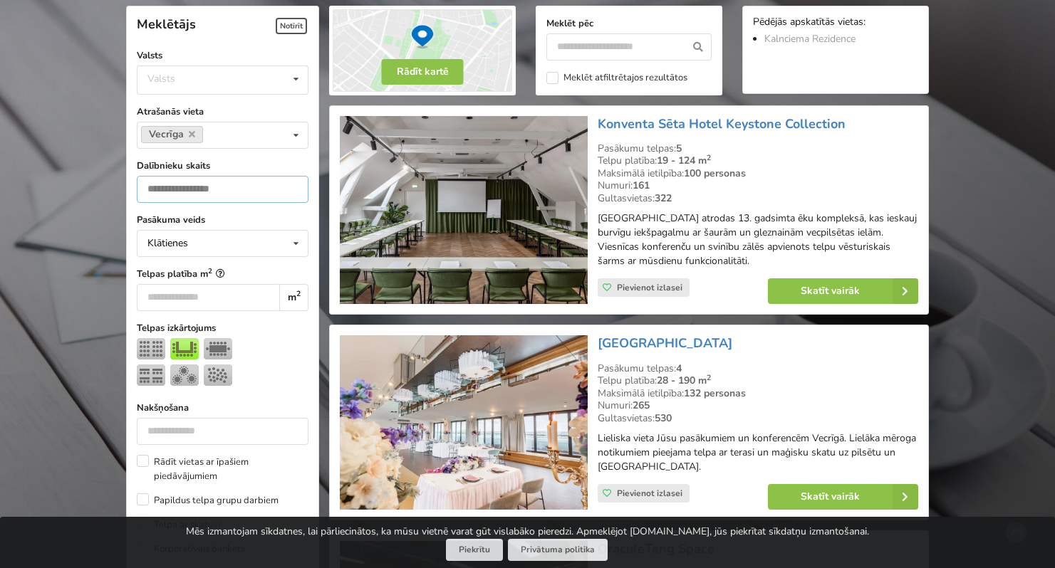
click at [293, 183] on input "**" at bounding box center [223, 189] width 172 height 27
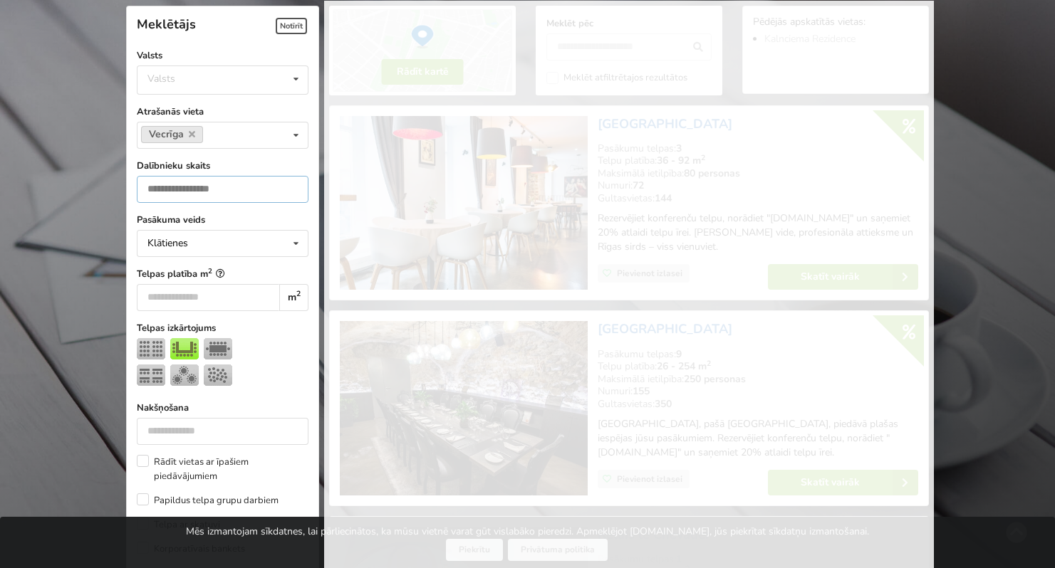
type input "**"
click at [293, 183] on input "**" at bounding box center [223, 189] width 172 height 27
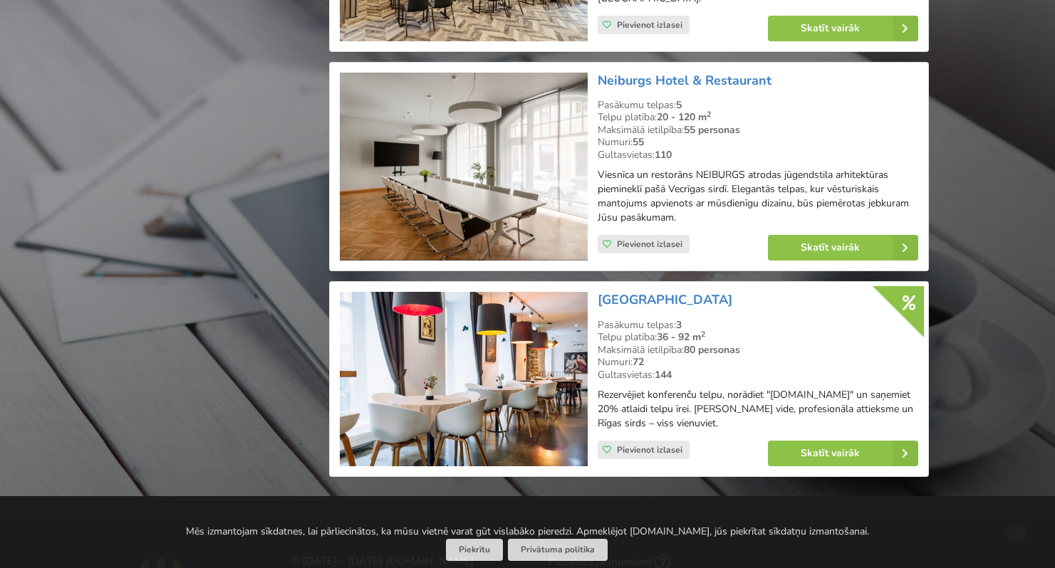
scroll to position [2685, 0]
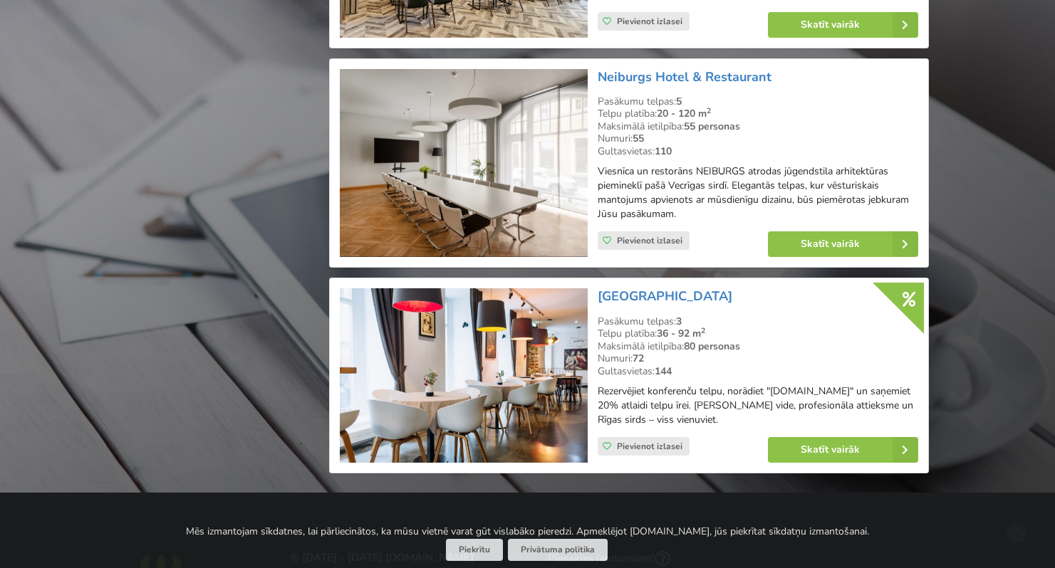
click at [464, 179] on img at bounding box center [463, 163] width 247 height 189
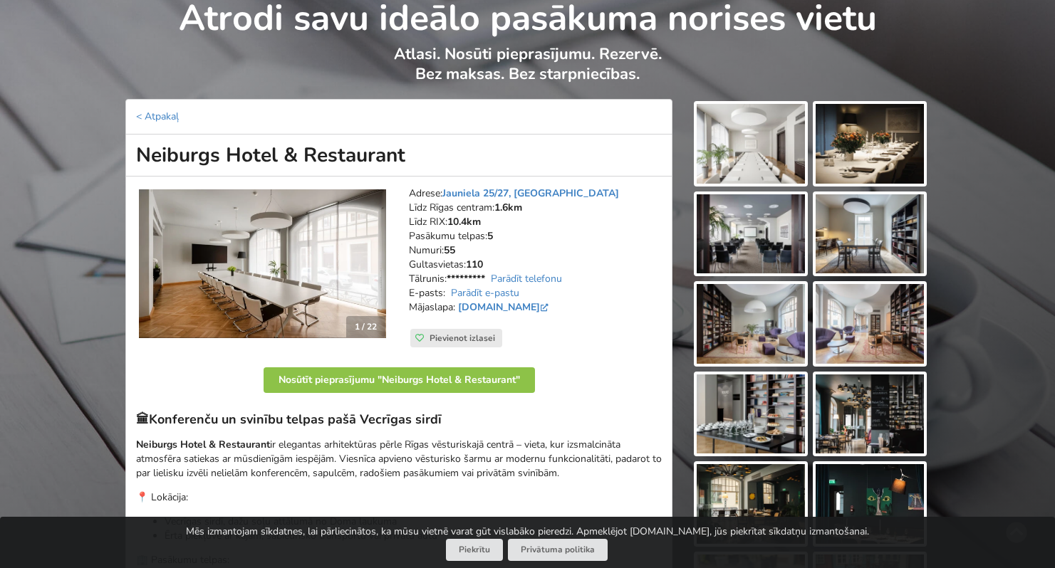
scroll to position [67, 0]
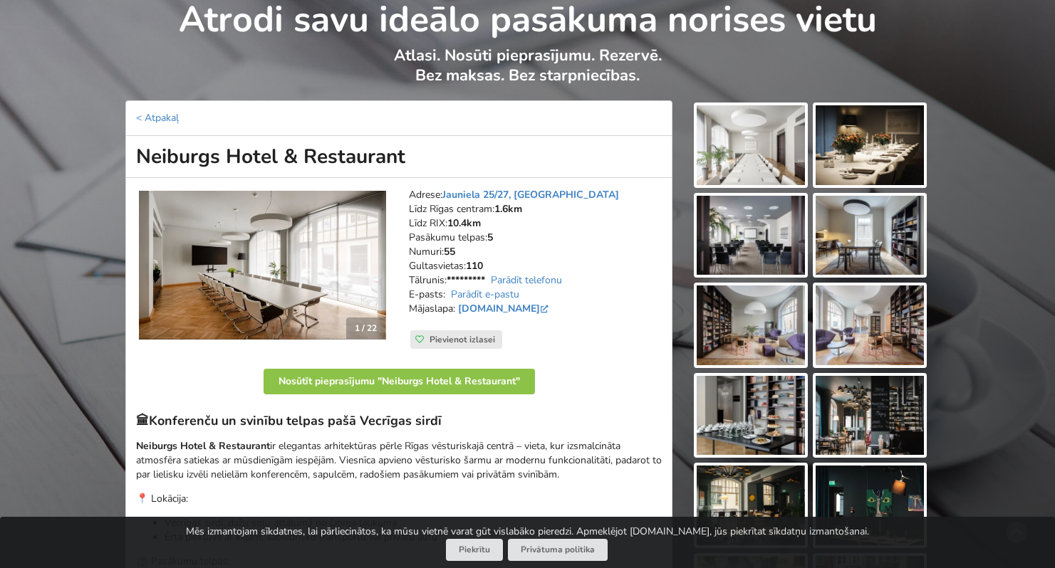
click at [742, 226] on img at bounding box center [751, 236] width 108 height 80
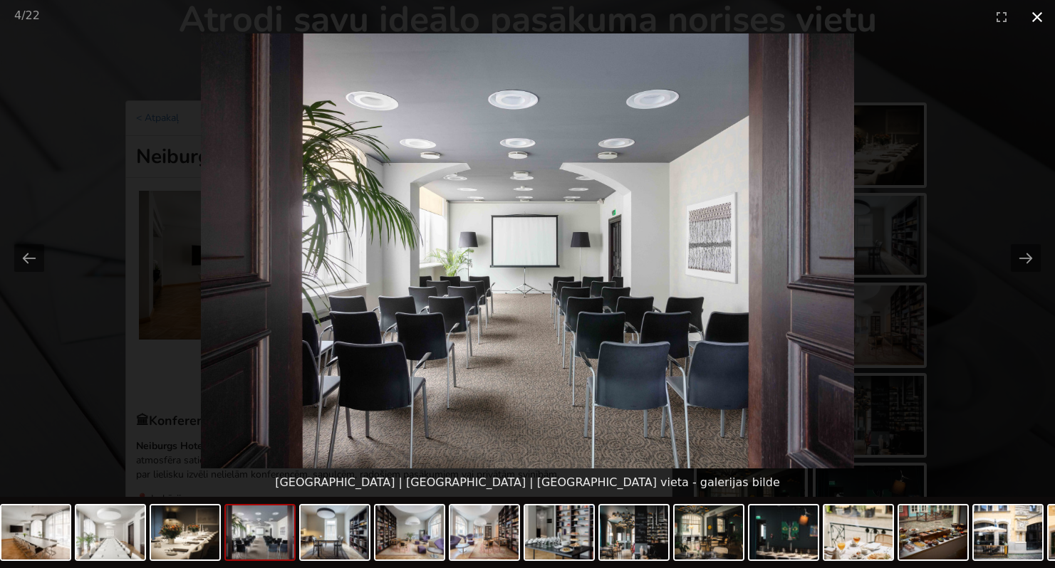
click at [1040, 20] on button "Close gallery" at bounding box center [1037, 16] width 36 height 33
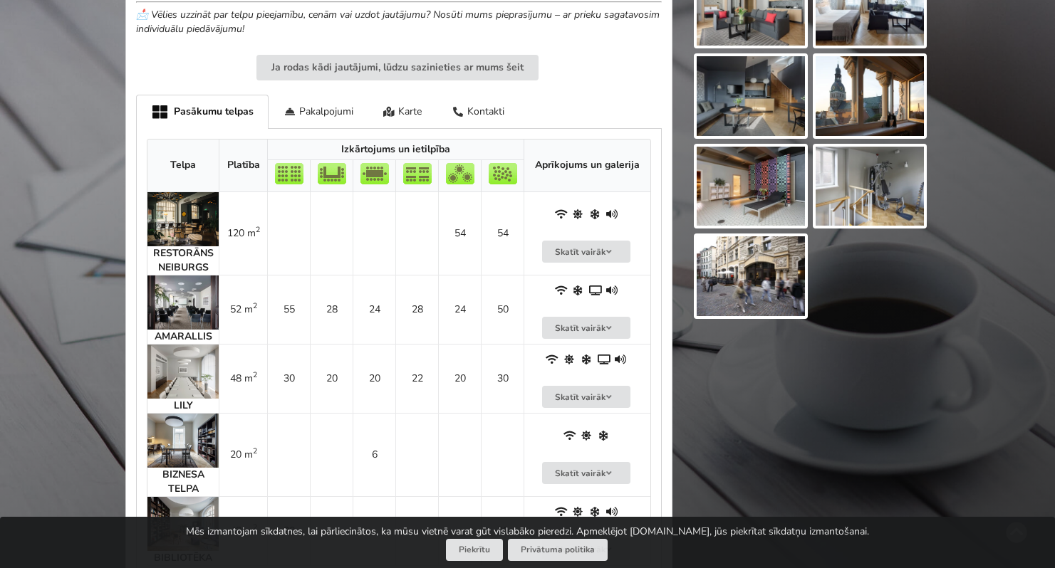
scroll to position [850, 0]
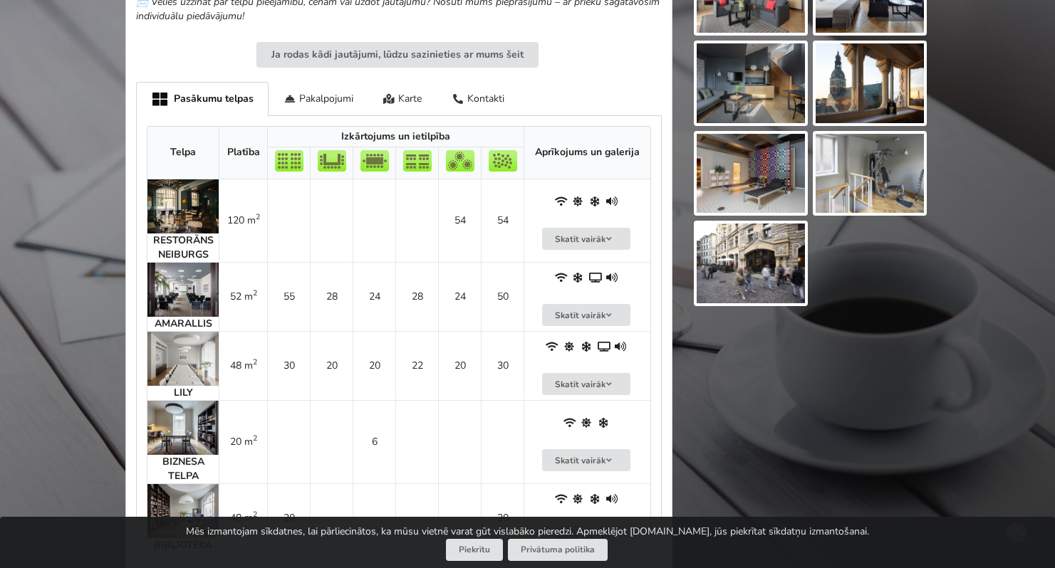
click at [179, 357] on img at bounding box center [182, 359] width 71 height 54
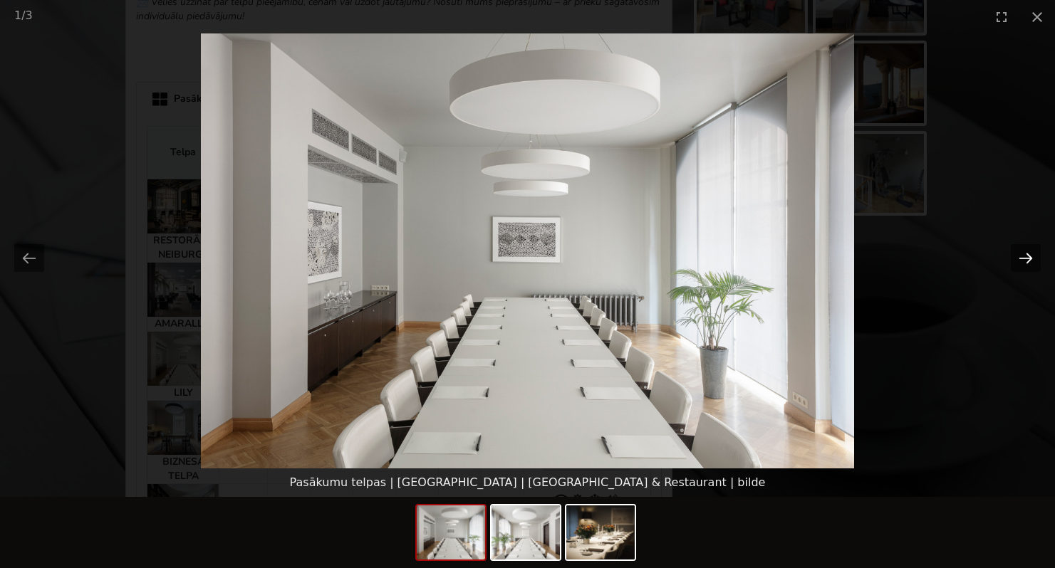
click at [1026, 263] on button "Next slide" at bounding box center [1026, 258] width 30 height 28
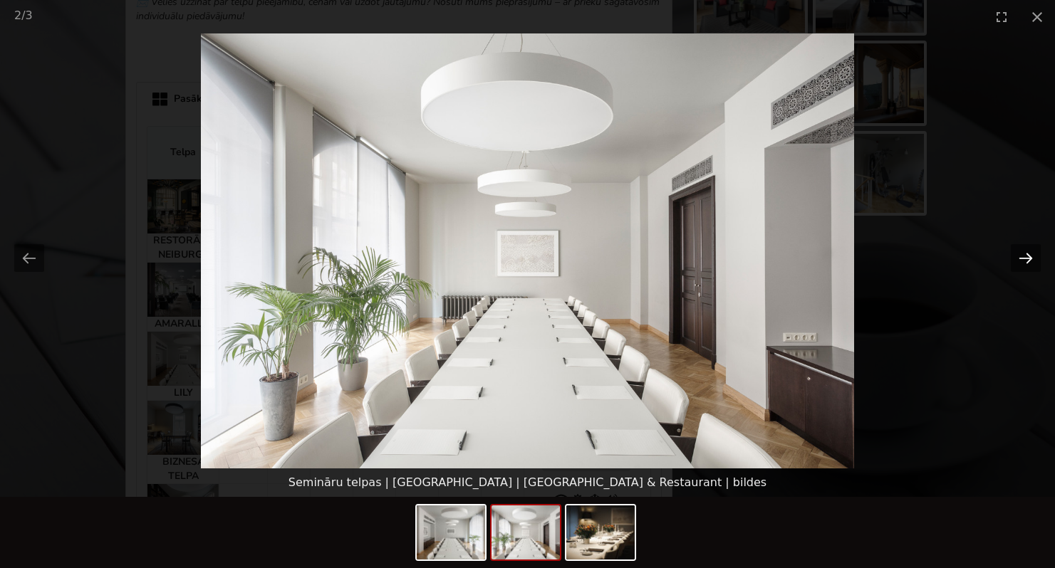
click at [1026, 263] on button "Next slide" at bounding box center [1026, 258] width 30 height 28
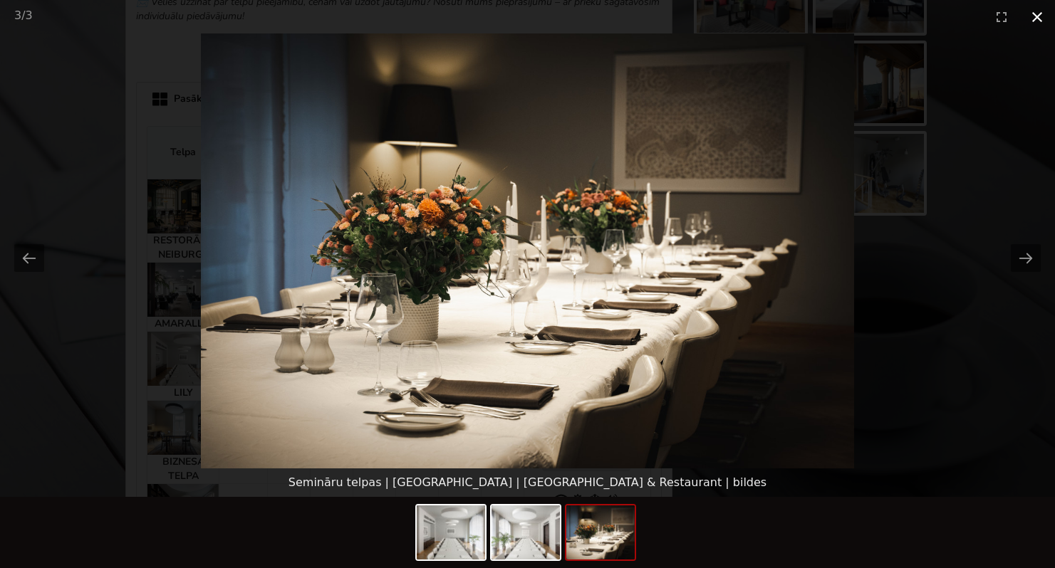
click at [1037, 17] on button "Close gallery" at bounding box center [1037, 16] width 36 height 33
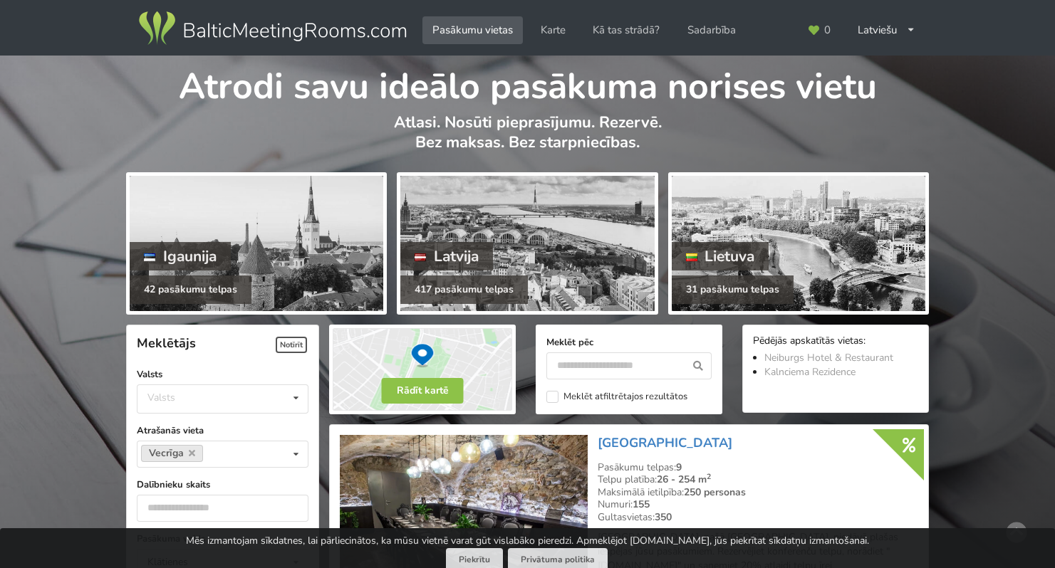
scroll to position [2685, 0]
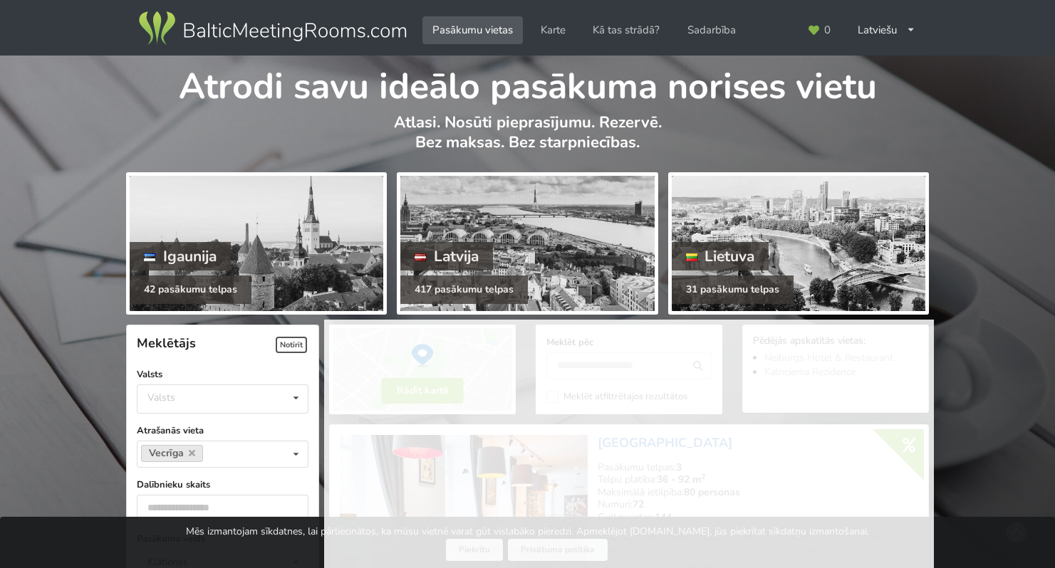
scroll to position [319, 0]
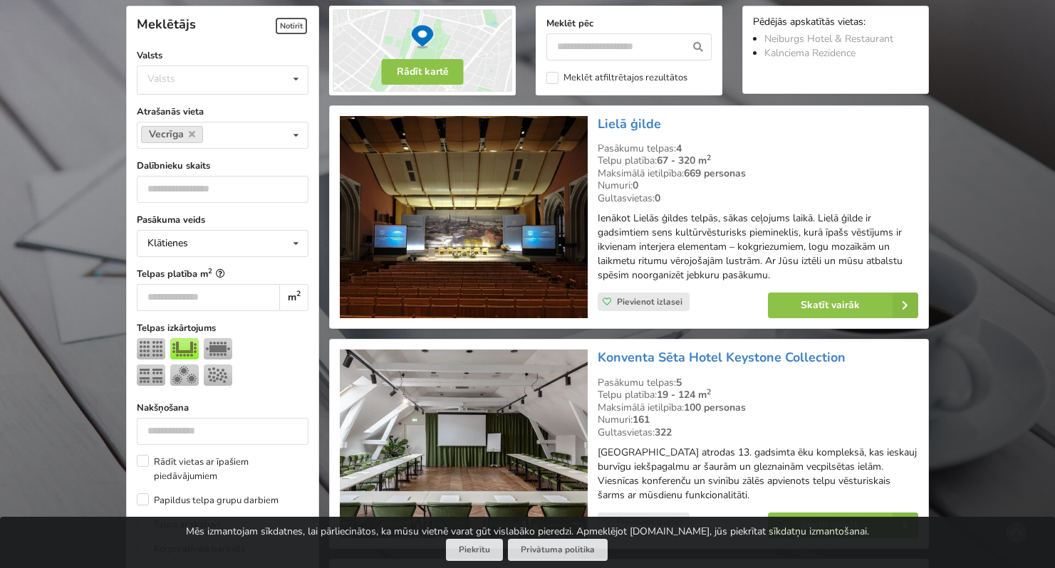
type input "**"
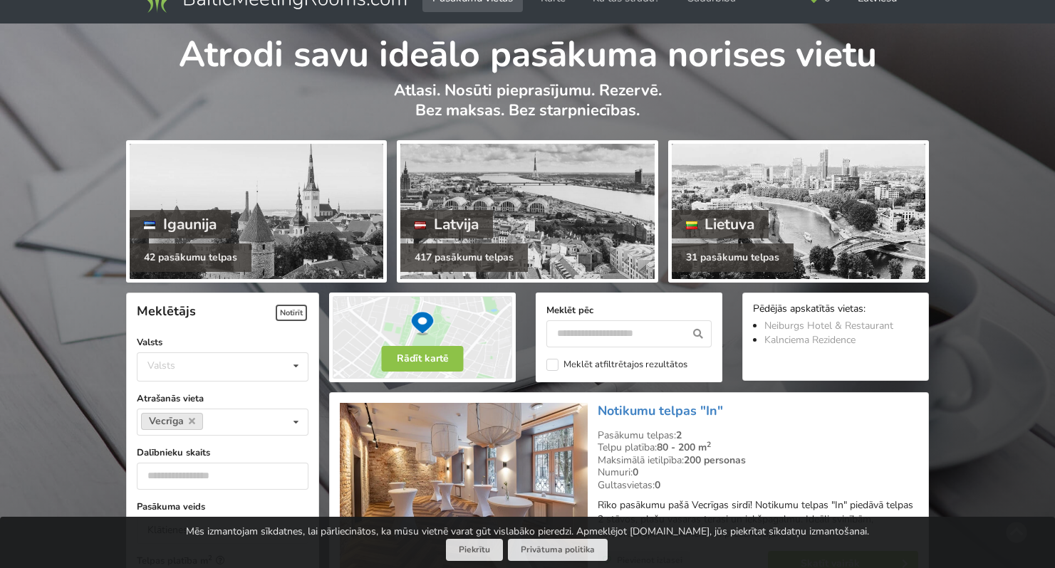
scroll to position [6, 0]
